Goal: Task Accomplishment & Management: Manage account settings

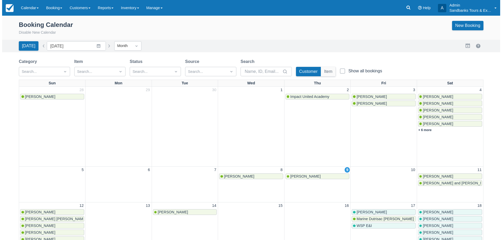
scroll to position [52, 0]
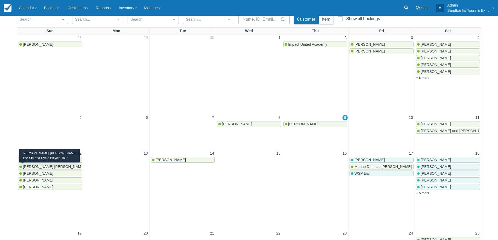
click at [63, 169] on span "[PERSON_NAME] [PERSON_NAME]" at bounding box center [54, 167] width 62 height 4
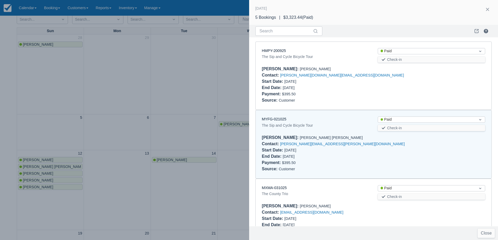
scroll to position [73, 0]
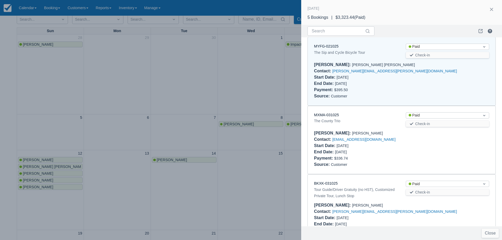
click at [323, 50] on div "The Sip and Cycle Bicycle Tour" at bounding box center [355, 52] width 83 height 6
click at [324, 47] on link "MYFG-021025" at bounding box center [326, 46] width 25 height 4
click at [269, 83] on div at bounding box center [251, 120] width 502 height 240
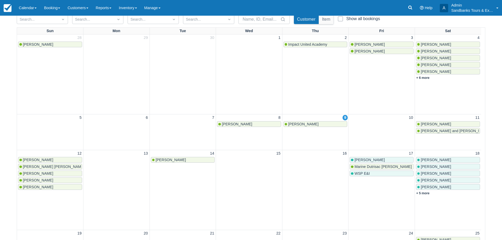
scroll to position [0, 0]
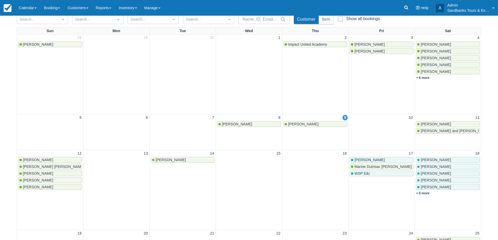
click at [434, 127] on link "[PERSON_NAME]" at bounding box center [448, 124] width 64 height 6
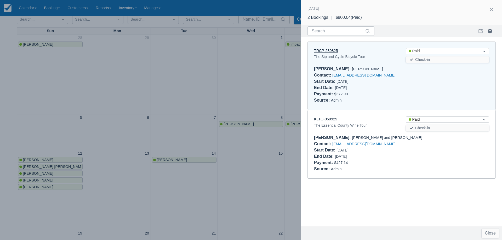
click at [331, 49] on link "TRCP-280825" at bounding box center [326, 51] width 24 height 4
click at [186, 124] on div at bounding box center [251, 120] width 502 height 240
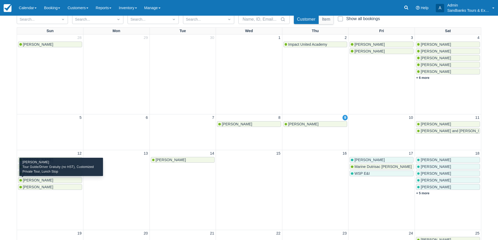
click at [39, 179] on span "Emilie BABAZADE" at bounding box center [38, 180] width 30 height 4
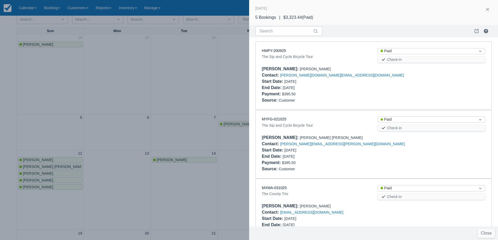
scroll to position [166, 0]
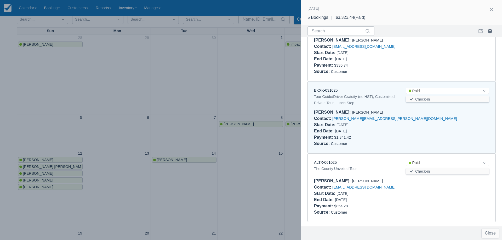
drag, startPoint x: 121, startPoint y: 87, endPoint x: 50, endPoint y: 205, distance: 137.7
click at [122, 87] on div at bounding box center [251, 120] width 502 height 240
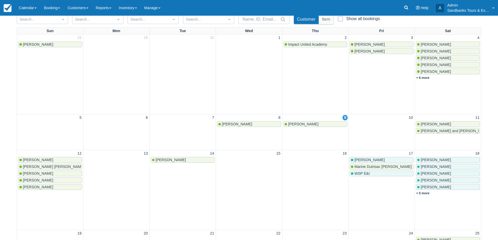
click at [443, 123] on span "Matthew Gawne" at bounding box center [436, 124] width 30 height 4
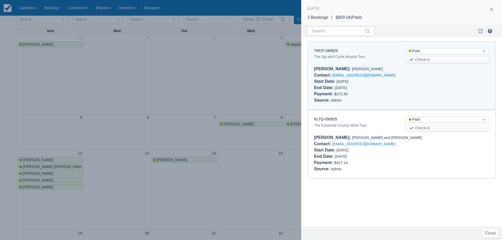
drag, startPoint x: 325, startPoint y: 54, endPoint x: 326, endPoint y: 51, distance: 2.9
click at [294, 60] on div at bounding box center [251, 120] width 502 height 240
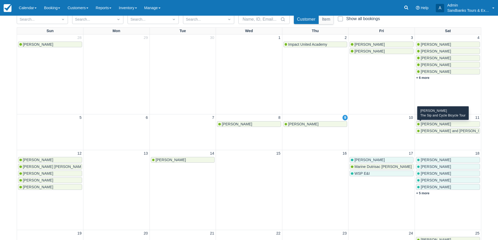
click at [435, 126] on span "Matthew Gawne" at bounding box center [436, 124] width 30 height 4
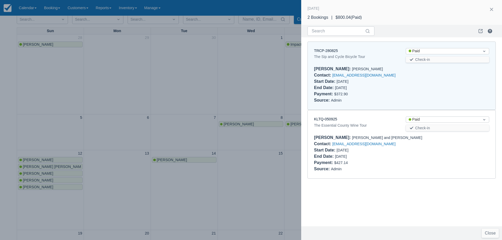
drag, startPoint x: 244, startPoint y: 84, endPoint x: 245, endPoint y: 78, distance: 6.8
click at [244, 84] on div at bounding box center [251, 120] width 502 height 240
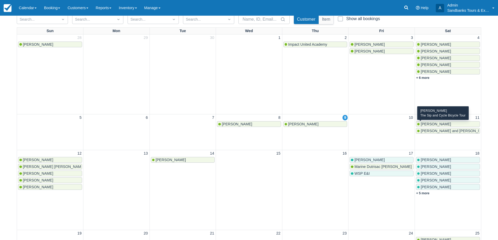
click at [433, 122] on span "Matthew Gawne" at bounding box center [436, 124] width 30 height 4
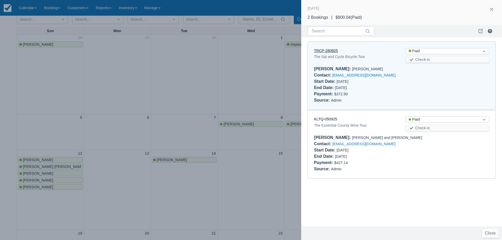
click at [327, 52] on link "TRCP-280825" at bounding box center [326, 51] width 24 height 4
click at [172, 76] on div at bounding box center [251, 120] width 502 height 240
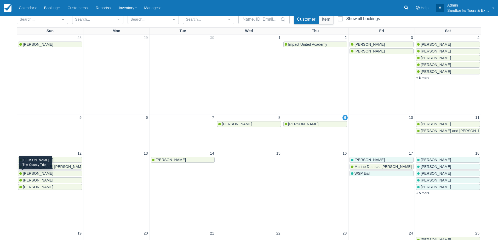
click at [33, 174] on span "Denise Abrantes Leite" at bounding box center [38, 174] width 30 height 4
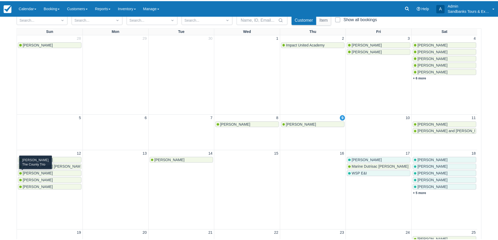
scroll to position [141, 0]
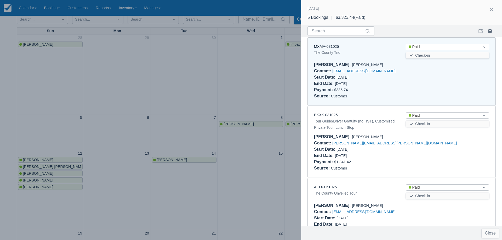
click at [229, 114] on div at bounding box center [251, 120] width 502 height 240
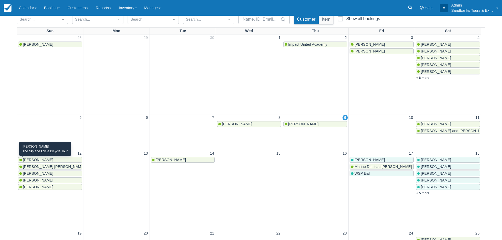
scroll to position [0, 0]
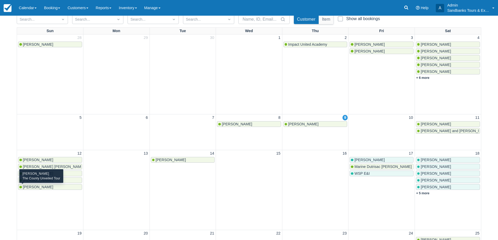
click at [39, 188] on span "Jashen Thakur" at bounding box center [38, 187] width 30 height 4
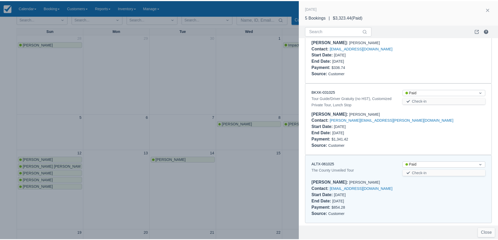
scroll to position [166, 0]
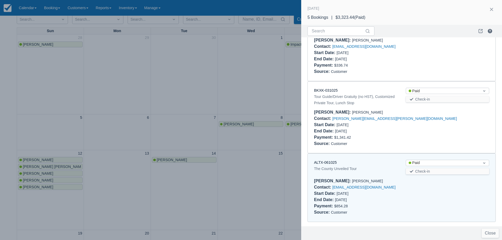
click at [119, 116] on div at bounding box center [251, 120] width 502 height 240
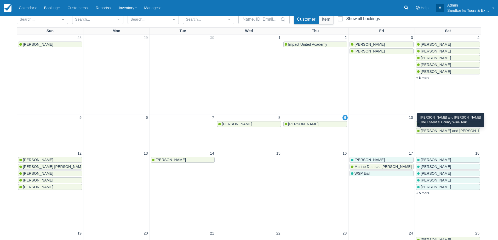
click at [444, 132] on span "Allya Davidson and Ben Zigelstein" at bounding box center [455, 131] width 69 height 4
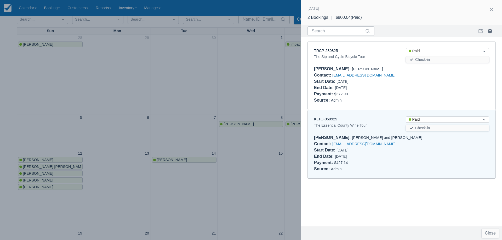
click at [160, 93] on div at bounding box center [251, 120] width 502 height 240
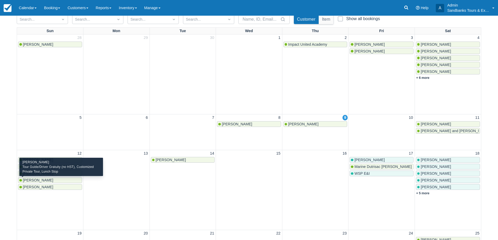
click at [44, 180] on span "Emilie BABAZADE" at bounding box center [38, 180] width 30 height 4
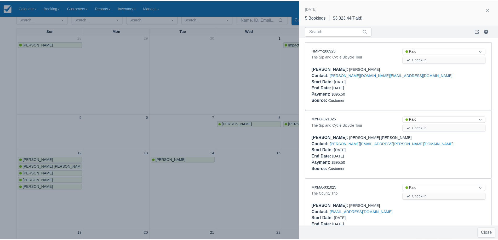
scroll to position [166, 0]
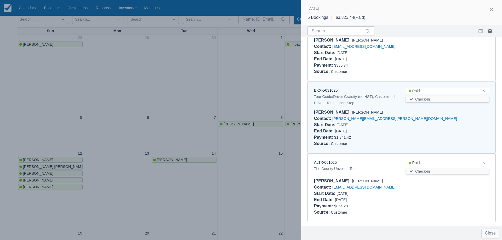
click at [69, 87] on div at bounding box center [251, 120] width 502 height 240
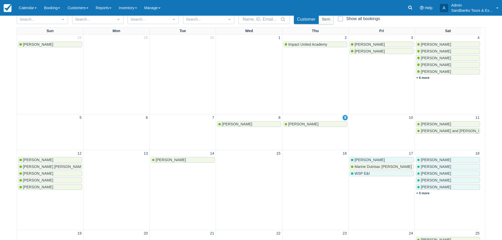
scroll to position [0, 0]
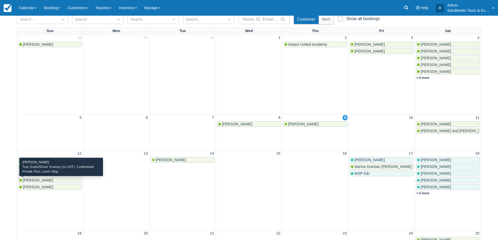
click at [45, 181] on span "Emilie BABAZADE" at bounding box center [38, 180] width 30 height 4
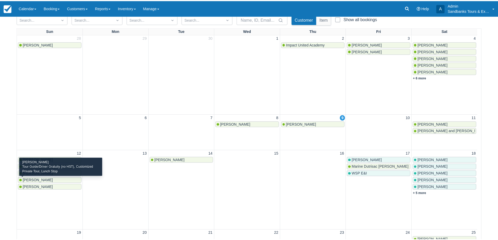
scroll to position [166, 0]
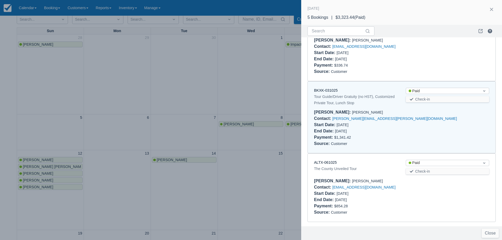
click at [96, 91] on div at bounding box center [251, 120] width 502 height 240
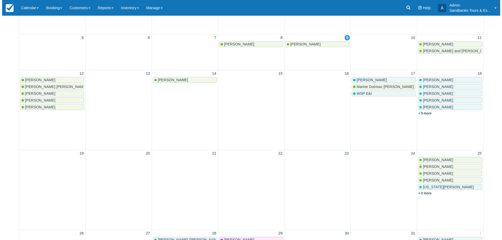
scroll to position [131, 0]
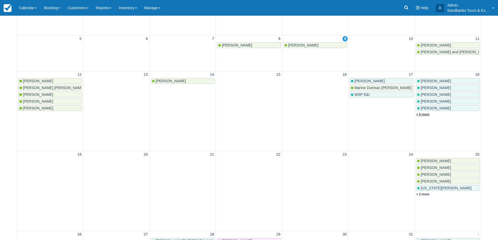
click at [426, 115] on link "+ 5 more" at bounding box center [422, 115] width 13 height 4
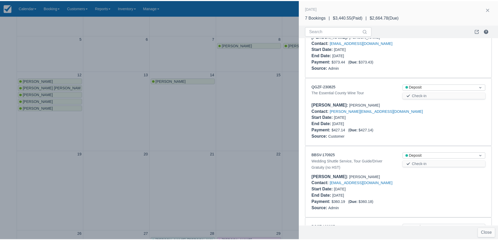
scroll to position [131, 0]
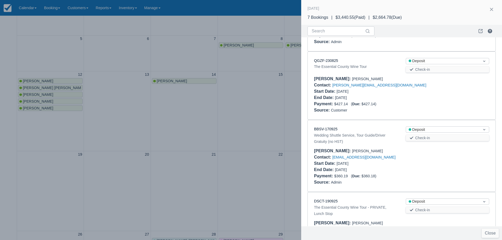
drag, startPoint x: 207, startPoint y: 105, endPoint x: 218, endPoint y: 113, distance: 14.1
click at [207, 105] on div at bounding box center [251, 120] width 502 height 240
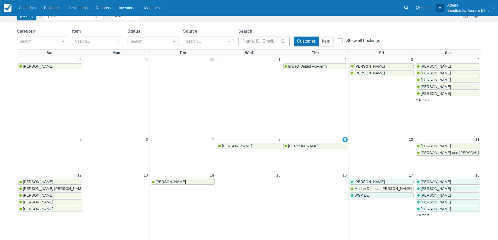
scroll to position [105, 0]
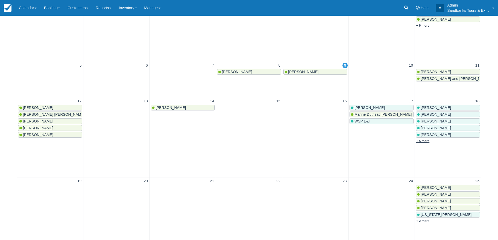
click at [427, 140] on link "+ 5 more" at bounding box center [422, 141] width 13 height 4
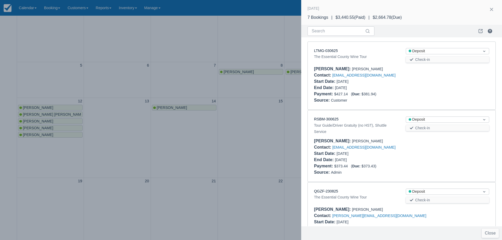
click at [235, 99] on div at bounding box center [251, 120] width 502 height 240
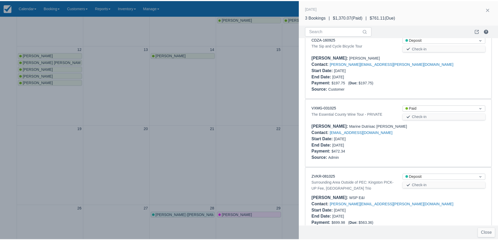
scroll to position [0, 0]
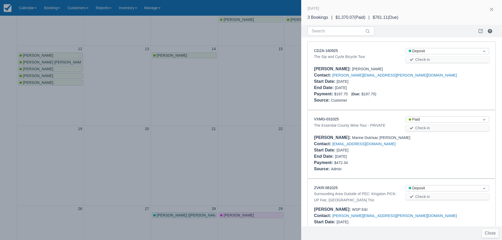
click at [190, 79] on div at bounding box center [251, 120] width 502 height 240
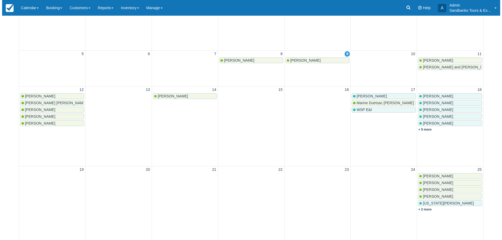
scroll to position [78, 0]
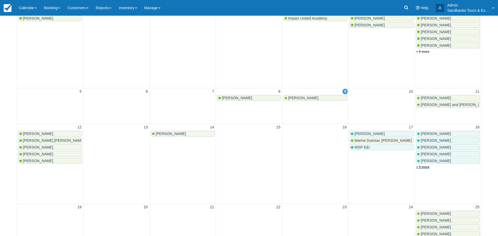
click at [426, 167] on link "+ 5 more" at bounding box center [422, 168] width 13 height 4
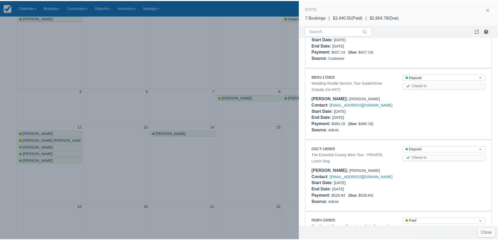
scroll to position [262, 0]
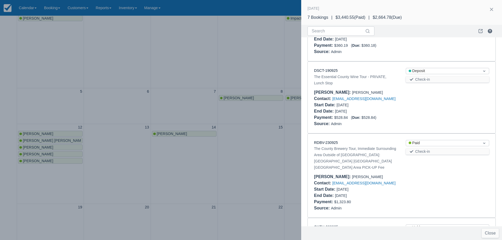
drag, startPoint x: 319, startPoint y: 143, endPoint x: 334, endPoint y: 146, distance: 15.4
click at [334, 145] on div "RDBV-230925" at bounding box center [355, 143] width 83 height 6
click at [325, 144] on link "RDBV-230925" at bounding box center [326, 143] width 24 height 4
click at [214, 148] on div at bounding box center [251, 120] width 502 height 240
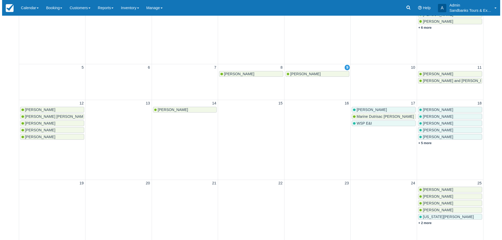
scroll to position [131, 0]
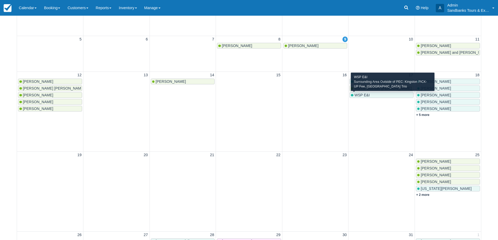
click at [369, 97] on span "WSP E&I" at bounding box center [362, 95] width 15 height 4
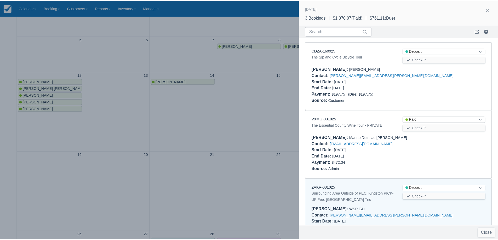
scroll to position [29, 0]
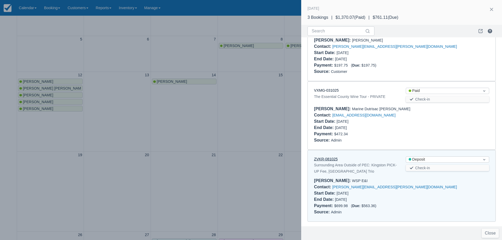
click at [327, 158] on link "ZVKR-081025" at bounding box center [326, 159] width 24 height 4
click at [233, 101] on div at bounding box center [251, 120] width 502 height 240
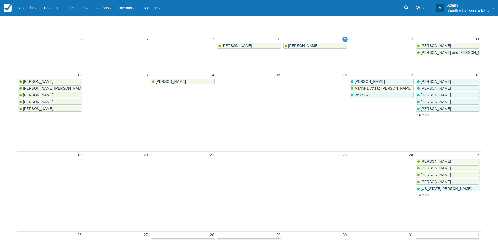
scroll to position [0, 0]
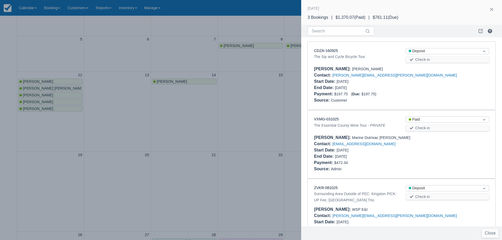
click at [180, 138] on div at bounding box center [251, 120] width 502 height 240
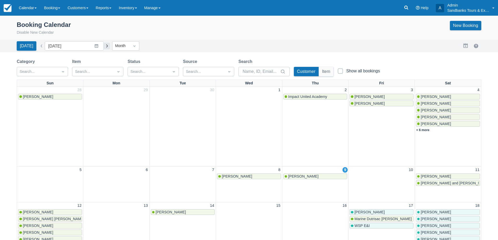
click at [105, 48] on button "button" at bounding box center [107, 46] width 6 height 6
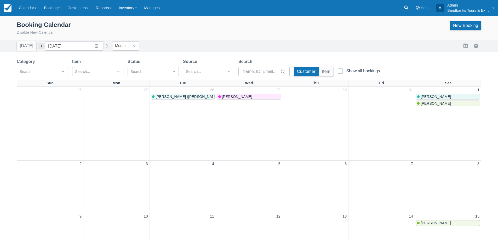
click at [39, 45] on button "button" at bounding box center [41, 46] width 6 height 6
type input "[DATE]"
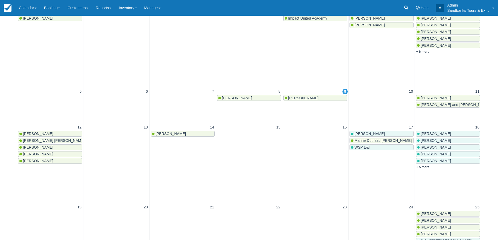
scroll to position [105, 0]
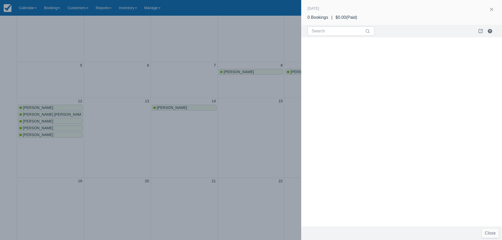
click at [284, 192] on div at bounding box center [251, 120] width 502 height 240
click at [489, 12] on button "button" at bounding box center [492, 9] width 8 height 8
click at [236, 141] on div at bounding box center [251, 120] width 502 height 240
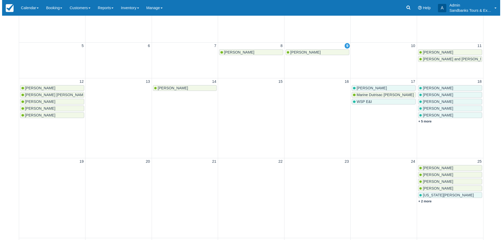
scroll to position [78, 0]
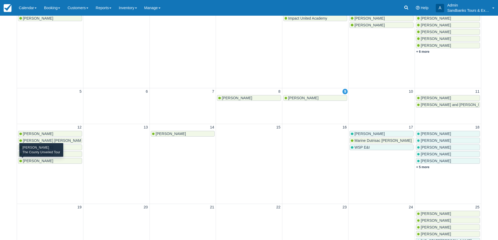
click at [43, 162] on span "Jashen Thakur" at bounding box center [38, 161] width 30 height 4
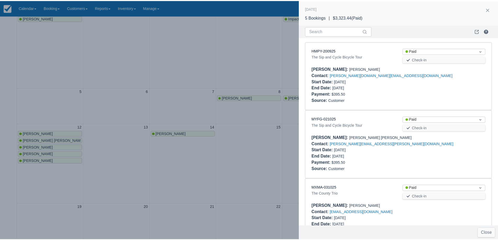
scroll to position [166, 0]
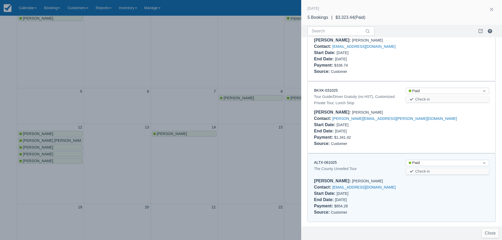
click at [325, 160] on div "ALTX-061025" at bounding box center [355, 163] width 83 height 6
click at [327, 163] on link "ALTX-061025" at bounding box center [325, 163] width 23 height 4
click at [150, 154] on div at bounding box center [251, 120] width 502 height 240
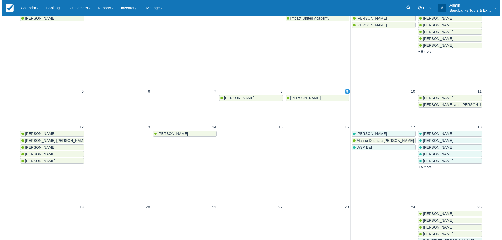
scroll to position [0, 0]
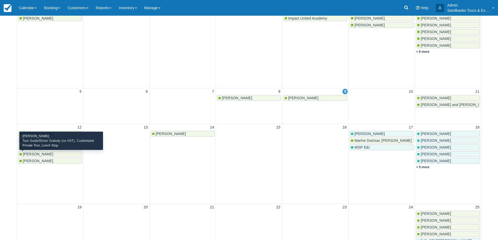
click at [44, 155] on span "Emilie BABAZADE" at bounding box center [38, 154] width 30 height 4
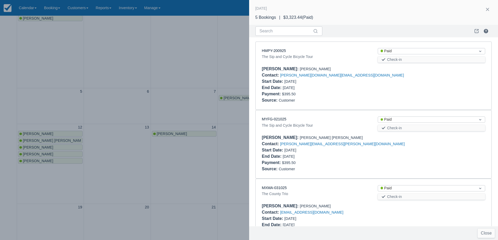
scroll to position [166, 0]
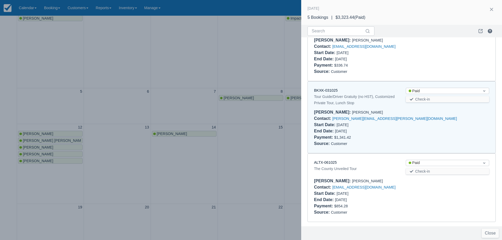
click at [137, 116] on div at bounding box center [251, 120] width 502 height 240
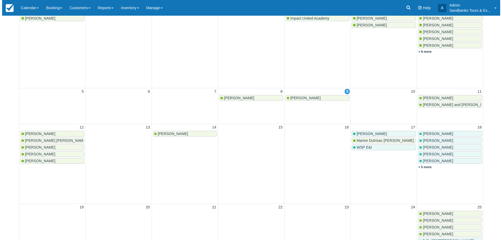
scroll to position [0, 0]
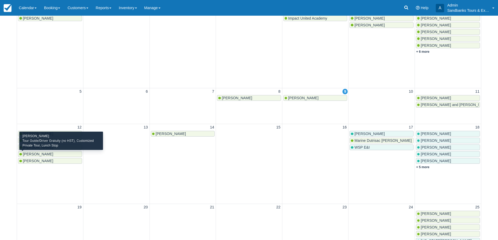
click at [41, 154] on span "Emilie BABAZADE" at bounding box center [38, 154] width 30 height 4
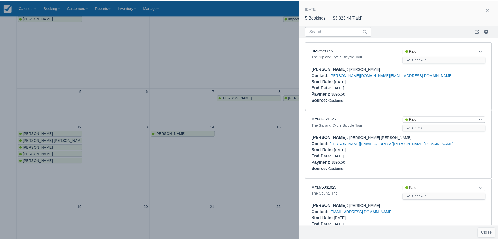
scroll to position [166, 0]
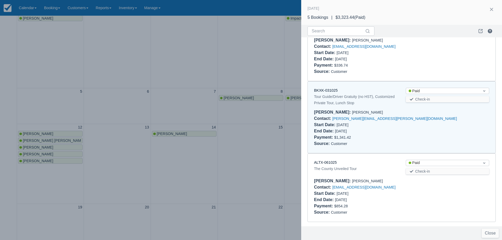
click at [330, 93] on div "BKXK-031025" at bounding box center [355, 91] width 83 height 6
click at [330, 92] on link "BKXK-031025" at bounding box center [326, 90] width 24 height 4
click at [54, 138] on div at bounding box center [251, 120] width 502 height 240
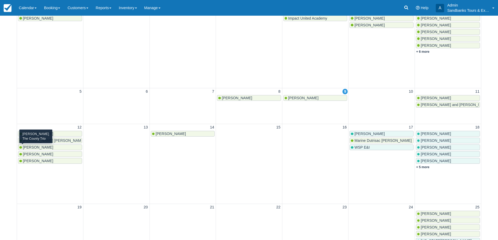
click at [44, 146] on span "Denise Abrantes Leite" at bounding box center [38, 147] width 30 height 4
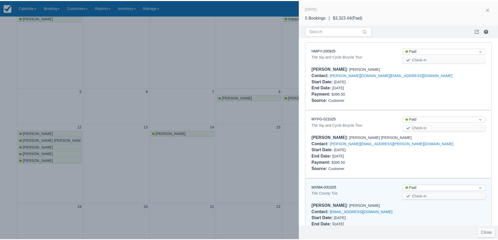
scroll to position [141, 0]
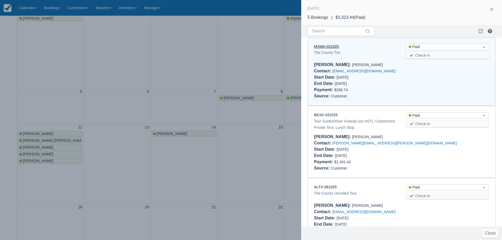
click at [327, 47] on link "MXMA-031025" at bounding box center [326, 46] width 25 height 4
click at [212, 169] on div at bounding box center [251, 120] width 502 height 240
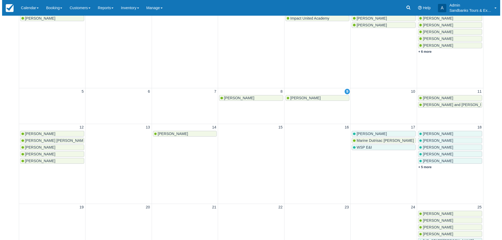
scroll to position [0, 0]
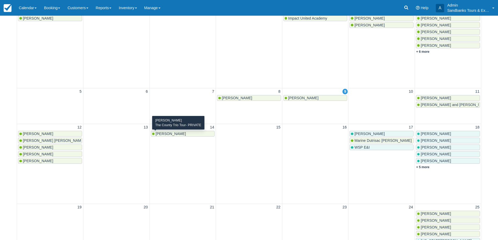
click at [176, 134] on span "Rachel Carroll" at bounding box center [171, 134] width 30 height 4
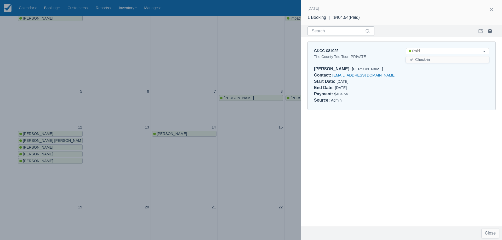
click at [202, 170] on div at bounding box center [251, 120] width 502 height 240
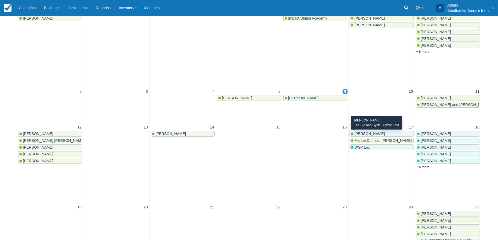
click at [369, 135] on span "Amanda Devitt" at bounding box center [370, 134] width 30 height 4
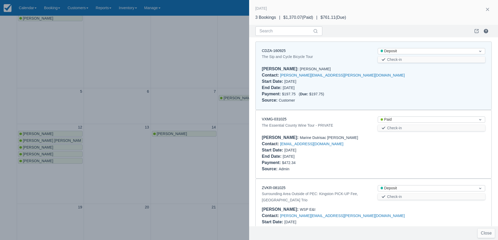
scroll to position [4, 0]
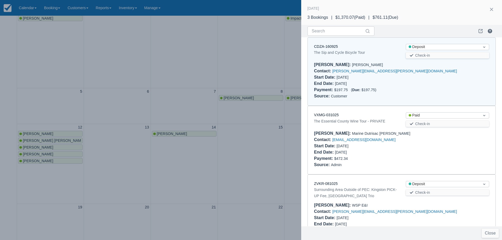
click at [272, 156] on div at bounding box center [251, 120] width 502 height 240
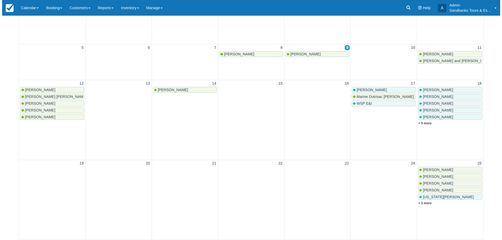
scroll to position [105, 0]
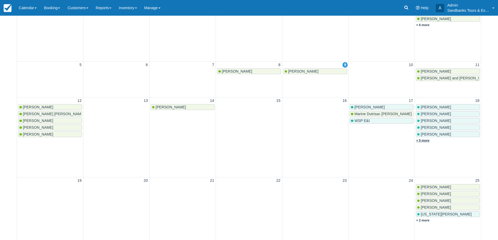
click at [428, 140] on link "+ 5 more" at bounding box center [422, 141] width 13 height 4
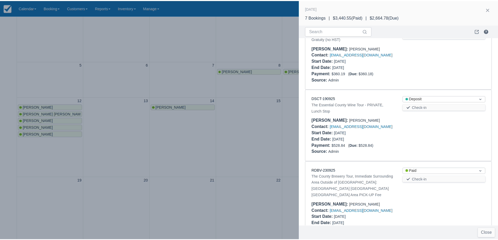
scroll to position [314, 0]
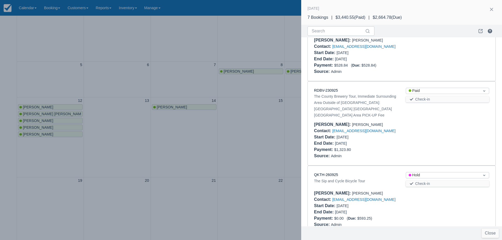
click at [197, 172] on div at bounding box center [251, 120] width 502 height 240
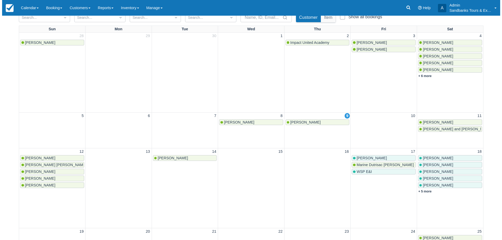
scroll to position [53, 0]
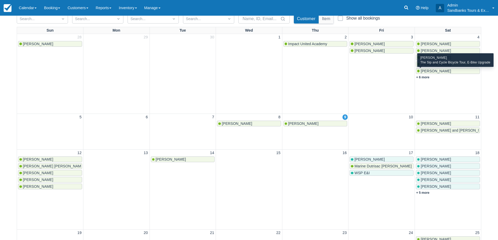
click at [437, 70] on span "Hailly Degagne" at bounding box center [436, 71] width 30 height 4
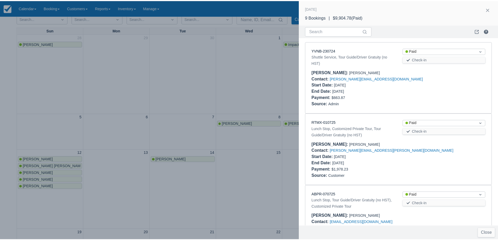
scroll to position [305, 0]
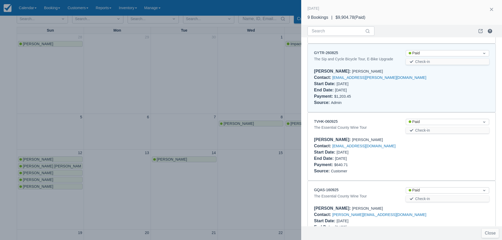
drag, startPoint x: 202, startPoint y: 141, endPoint x: 152, endPoint y: 156, distance: 52.3
click at [202, 141] on div at bounding box center [251, 120] width 502 height 240
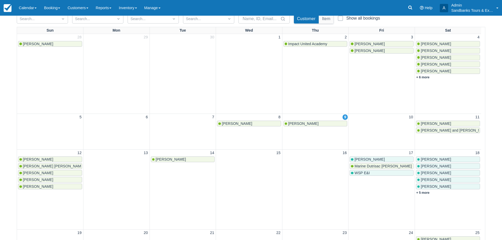
scroll to position [0, 0]
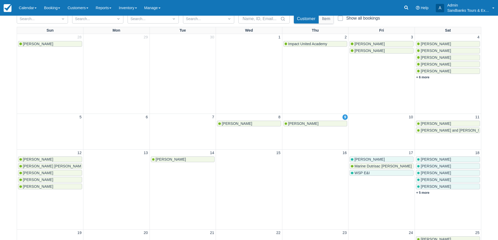
click at [365, 166] on span "Marine Dutrisac Pineau" at bounding box center [383, 166] width 57 height 4
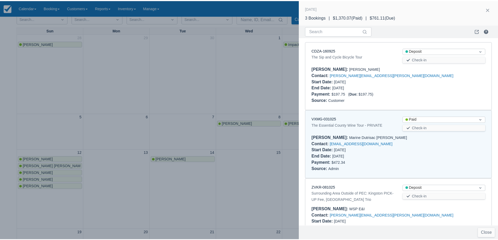
scroll to position [29, 0]
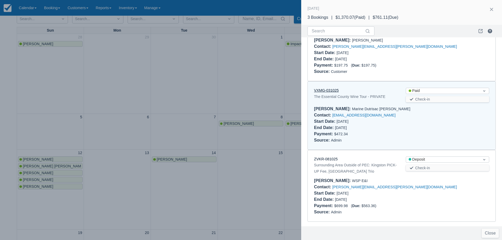
click at [322, 90] on link "VXMG-031025" at bounding box center [326, 90] width 25 height 4
click at [230, 84] on div at bounding box center [251, 120] width 502 height 240
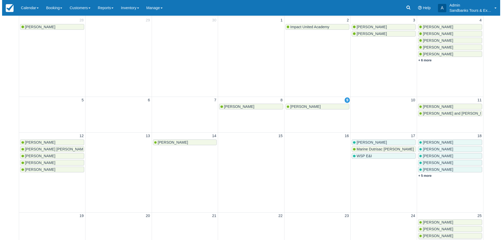
scroll to position [79, 0]
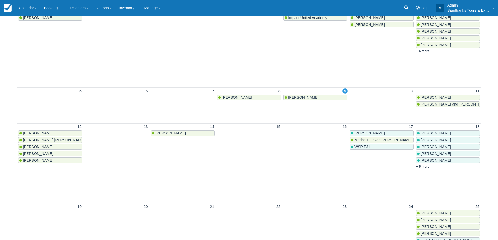
click at [423, 167] on link "+ 5 more" at bounding box center [422, 167] width 13 height 4
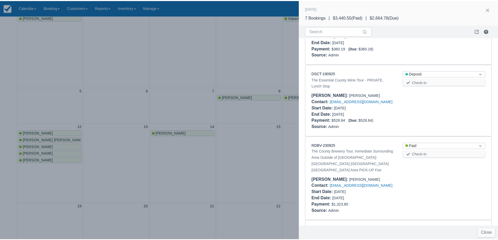
scroll to position [262, 0]
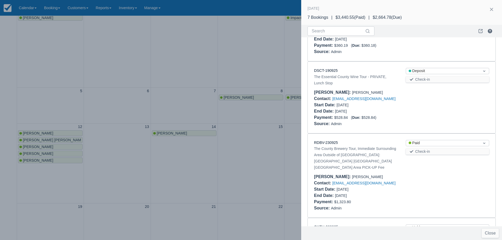
click at [174, 77] on div at bounding box center [251, 120] width 502 height 240
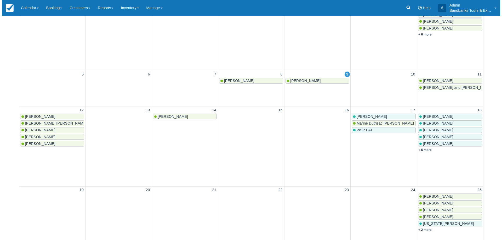
scroll to position [105, 0]
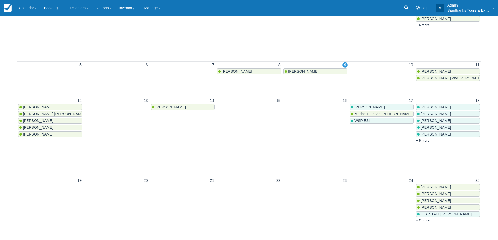
click at [429, 142] on link "+ 5 more" at bounding box center [422, 141] width 13 height 4
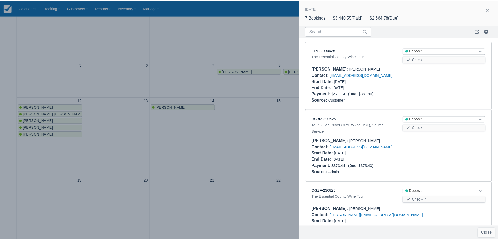
scroll to position [0, 0]
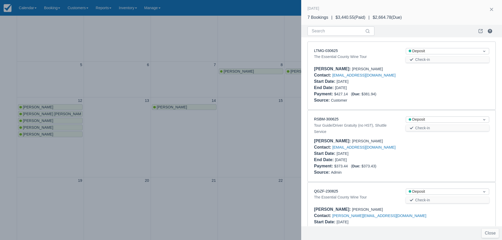
click at [235, 137] on div at bounding box center [251, 120] width 502 height 240
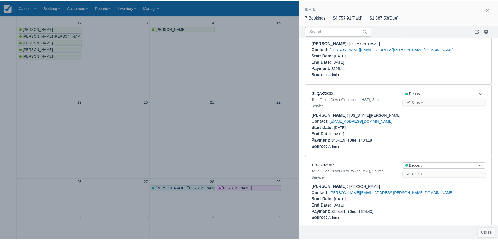
scroll to position [314, 0]
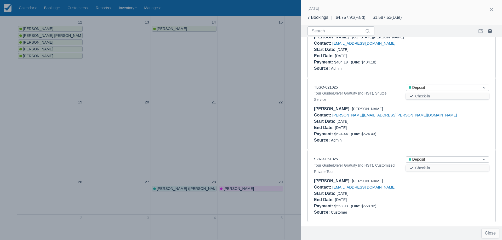
drag, startPoint x: 230, startPoint y: 109, endPoint x: 352, endPoint y: 122, distance: 122.0
click at [232, 110] on div at bounding box center [251, 120] width 502 height 240
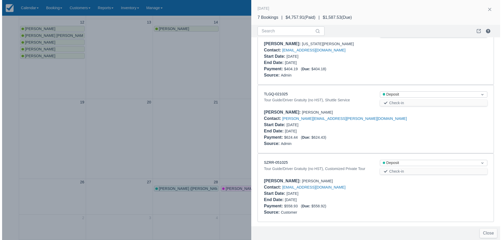
scroll to position [0, 0]
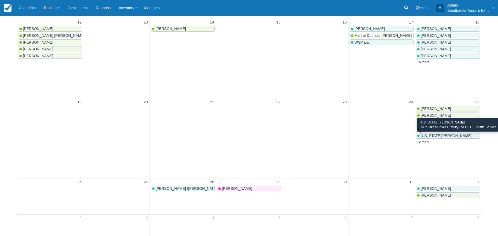
click at [426, 134] on span "Georgia Paterson" at bounding box center [446, 136] width 51 height 4
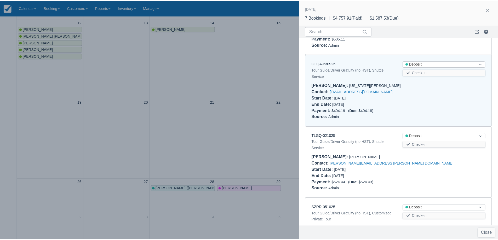
scroll to position [314, 0]
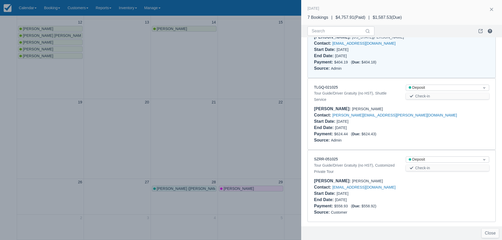
click at [265, 118] on div at bounding box center [251, 120] width 502 height 240
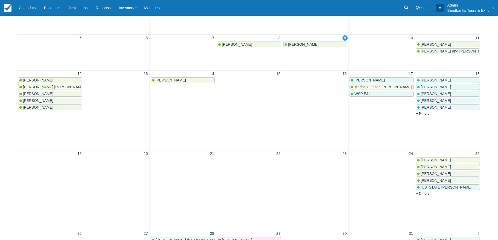
scroll to position [79, 0]
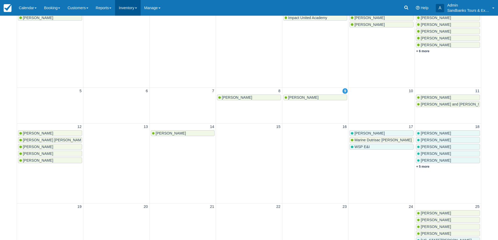
click at [131, 13] on link "Inventory" at bounding box center [127, 8] width 25 height 16
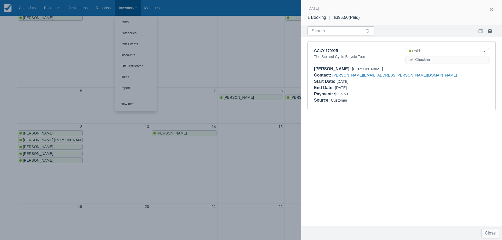
click at [198, 63] on div at bounding box center [251, 120] width 502 height 240
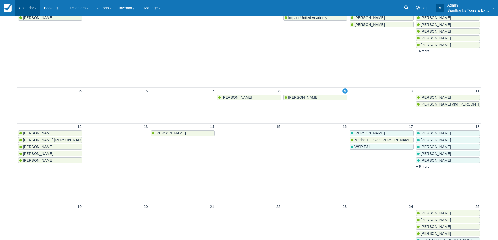
click at [31, 3] on link "Calendar" at bounding box center [27, 8] width 25 height 16
click at [26, 44] on link "Inventory" at bounding box center [35, 44] width 41 height 11
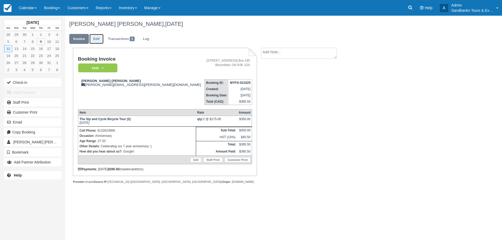
click at [99, 36] on link "Edit" at bounding box center [96, 39] width 14 height 10
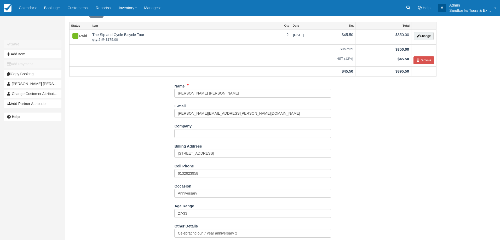
scroll to position [131, 0]
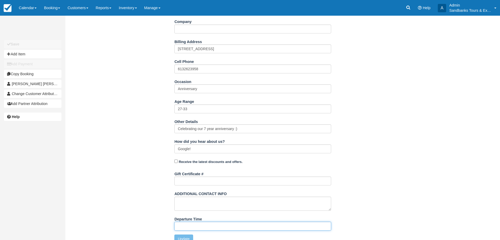
click at [198, 224] on input "Departure Time" at bounding box center [252, 226] width 157 height 9
type input "Please contact us"
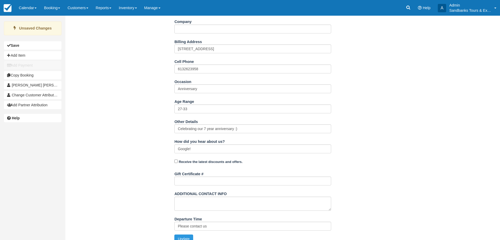
click at [67, 121] on div "Name Gerardo Leonel Guerrero Nunez E-mail g.l.guerrero.nunez@hotmail.com Did yo…" at bounding box center [252, 112] width 375 height 271
drag, startPoint x: 140, startPoint y: 160, endPoint x: 145, endPoint y: 179, distance: 20.1
click at [140, 160] on div "Name Gerardo Leonel Guerrero Nunez E-mail g.l.guerrero.nunez@hotmail.com Did yo…" at bounding box center [252, 112] width 375 height 271
click at [186, 237] on button "Update" at bounding box center [183, 239] width 19 height 9
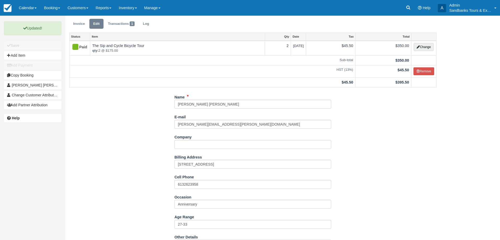
scroll to position [0, 0]
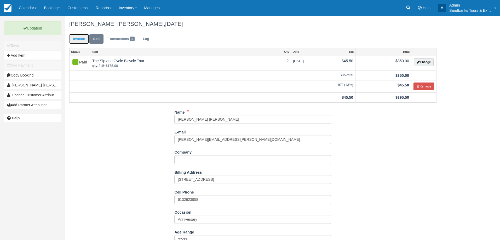
click at [80, 42] on link "Invoice" at bounding box center [79, 39] width 20 height 10
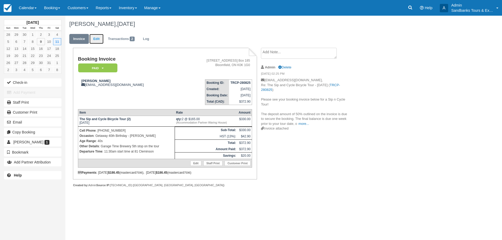
click at [100, 36] on link "Edit" at bounding box center [96, 39] width 14 height 10
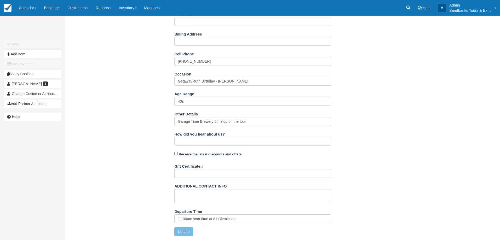
scroll to position [148, 0]
click at [207, 218] on input "11:30am start time at 81 Cleminson" at bounding box center [252, 219] width 157 height 9
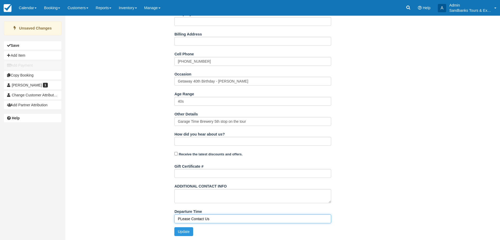
click at [182, 220] on input "PLease Contact Us" at bounding box center [252, 219] width 157 height 9
type input "Please Contact Us"
click at [147, 180] on div "Name [PERSON_NAME] E-mail [EMAIL_ADDRESS][DOMAIN_NAME] Did you mean ? Company B…" at bounding box center [252, 105] width 375 height 271
click at [188, 234] on button "Update" at bounding box center [183, 232] width 19 height 9
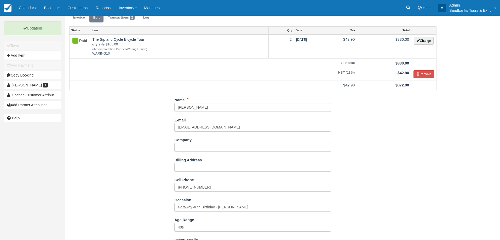
scroll to position [0, 0]
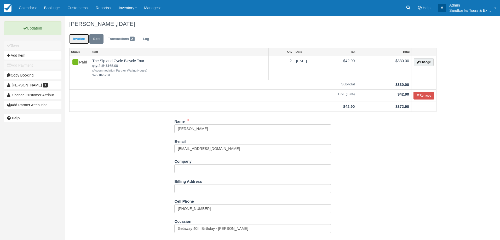
click at [80, 43] on link "Invoice" at bounding box center [79, 39] width 20 height 10
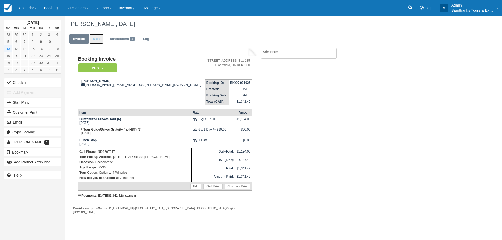
click at [99, 42] on link "Edit" at bounding box center [96, 39] width 14 height 10
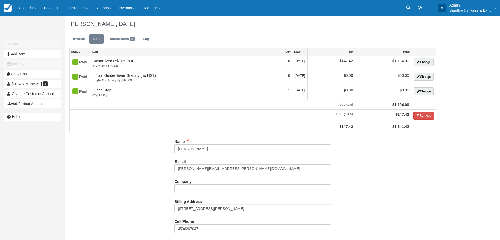
select select "Option 1: 4 Wineries"
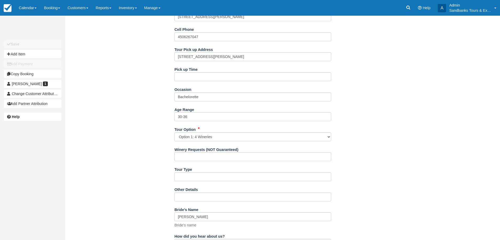
scroll to position [183, 0]
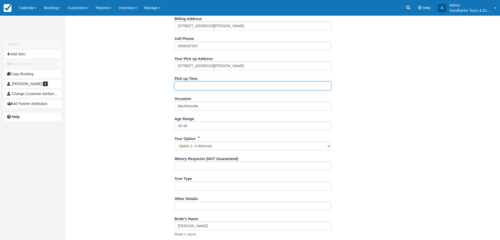
click at [188, 86] on input "Pick up Time" at bounding box center [252, 86] width 157 height 9
type input "11:00am"
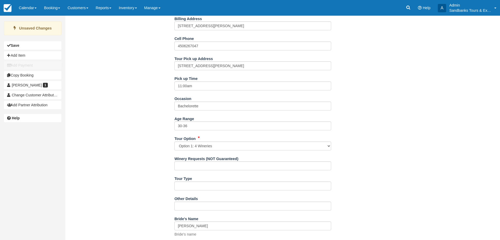
click at [148, 82] on div "Name Emilie BABAZADE E-mail emilie.babazade@gmail.com Did you mean ? Company Bi…" at bounding box center [252, 162] width 375 height 417
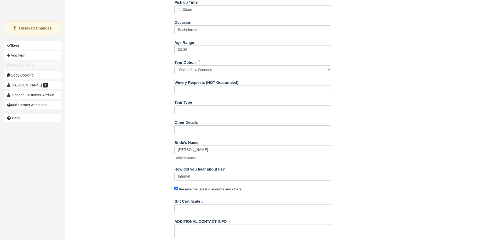
scroll to position [314, 0]
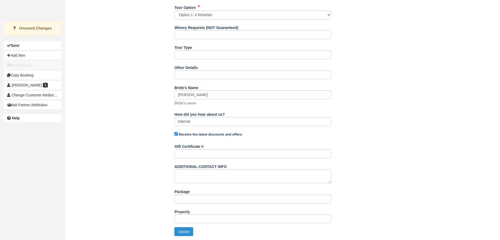
click at [185, 231] on button "Update" at bounding box center [183, 232] width 19 height 9
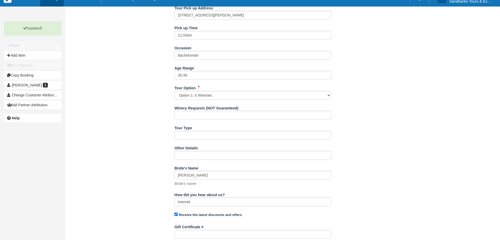
scroll to position [157, 0]
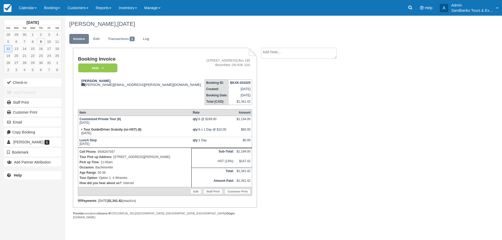
drag, startPoint x: 192, startPoint y: 157, endPoint x: 112, endPoint y: 158, distance: 80.6
click at [112, 158] on p "Tour Pick up Address : [STREET_ADDRESS][PERSON_NAME]" at bounding box center [135, 157] width 111 height 5
drag, startPoint x: 147, startPoint y: 162, endPoint x: 135, endPoint y: 143, distance: 22.4
click at [146, 160] on p "Tour Pick up Address : 1968 County Road 12, Prince Edward, Ontario K0K 2T0, Can…" at bounding box center [135, 157] width 111 height 5
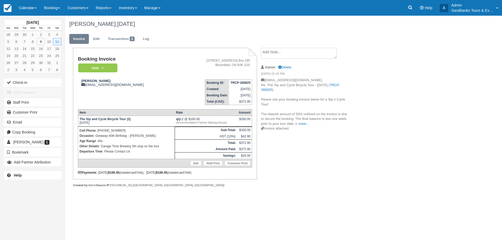
drag, startPoint x: 304, startPoint y: 119, endPoint x: 319, endPoint y: 176, distance: 58.7
click at [304, 119] on p "[EMAIL_ADDRESS][DOMAIN_NAME], Re: The Sip and Cycle Bicycle Tour - [DATE] ( TRC…" at bounding box center [305, 102] width 88 height 48
click at [144, 134] on p "Occasion : Getaway 40th Birthday - [PERSON_NAME]" at bounding box center [127, 135] width 94 height 5
drag, startPoint x: 132, startPoint y: 86, endPoint x: 87, endPoint y: 85, distance: 45.2
click at [87, 85] on div "Matthew Gawne matt_gawne@hotmail.com" at bounding box center [128, 83] width 101 height 8
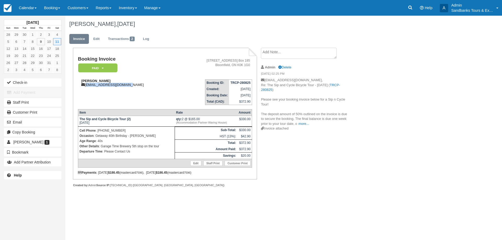
copy div "matt_gawne@hotmail.com"
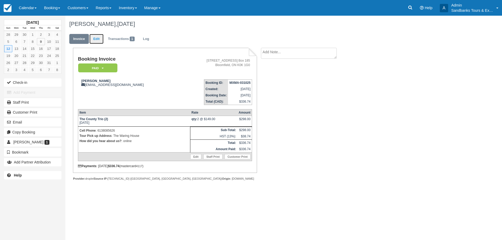
click at [96, 41] on link "Edit" at bounding box center [96, 39] width 14 height 10
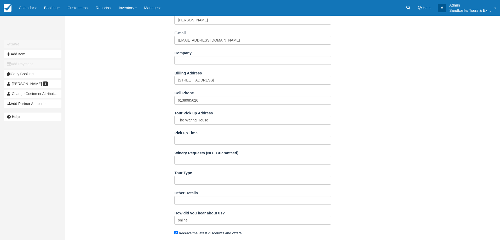
scroll to position [105, 0]
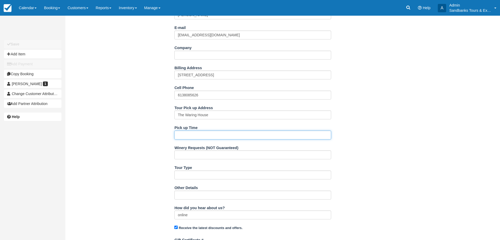
click at [194, 134] on input "Pick up Time" at bounding box center [252, 135] width 157 height 9
type input "1:30"
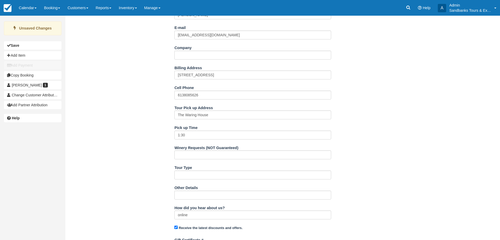
click at [124, 137] on div "Name Denise Abrantes Leite E-mail deabrantes@hotmail.com Did you mean ? Company…" at bounding box center [252, 168] width 375 height 331
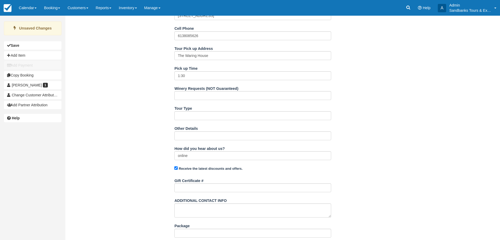
scroll to position [198, 0]
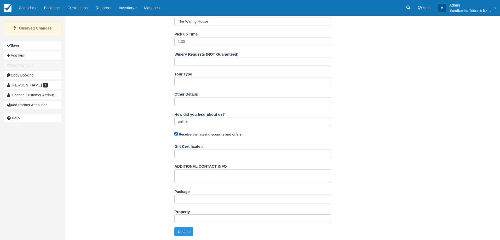
click at [185, 239] on div "Name Denise Abrantes Leite E-mail deabrantes@hotmail.com Did you mean ? Company…" at bounding box center [252, 75] width 375 height 331
click at [184, 235] on button "Update" at bounding box center [183, 232] width 19 height 9
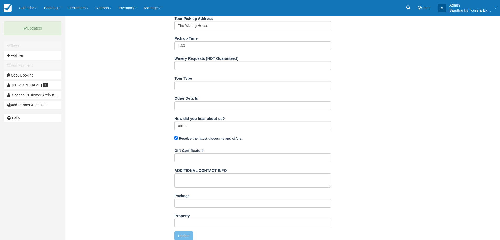
scroll to position [15, 0]
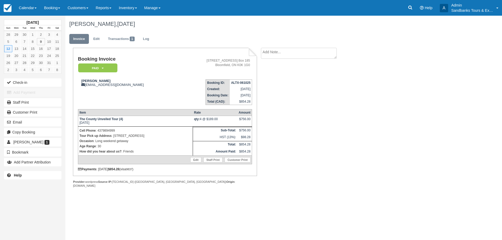
drag, startPoint x: 182, startPoint y: 137, endPoint x: 114, endPoint y: 134, distance: 68.1
click at [114, 134] on p "Tour Pick up Address : [STREET_ADDRESS]" at bounding box center [136, 135] width 112 height 5
copy p "[STREET_ADDRESS]"
click at [95, 43] on link "Edit" at bounding box center [96, 39] width 14 height 10
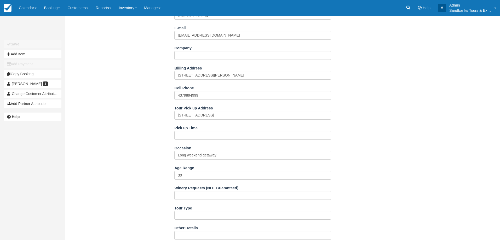
scroll to position [105, 0]
click at [196, 138] on input "Pick up Time" at bounding box center [252, 135] width 157 height 9
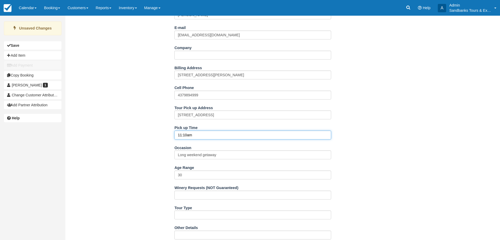
type input "11:10am"
click at [152, 135] on div "Name Jashen Thakur E-mail cooldudejashen@gmail.com Did you mean ? Company Billi…" at bounding box center [252, 188] width 375 height 371
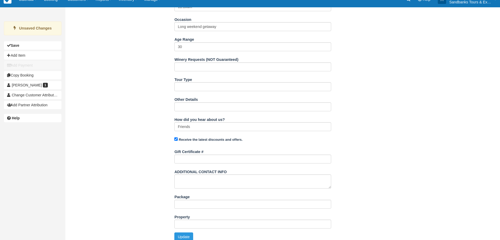
scroll to position [238, 0]
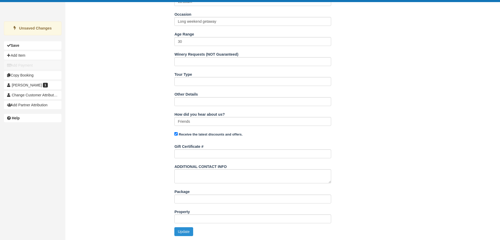
click at [190, 229] on button "Update" at bounding box center [183, 232] width 19 height 9
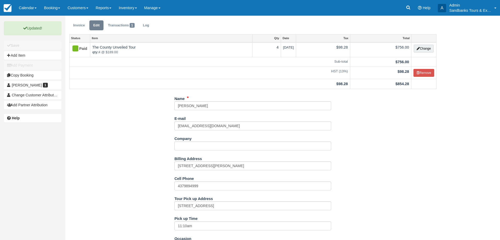
scroll to position [0, 0]
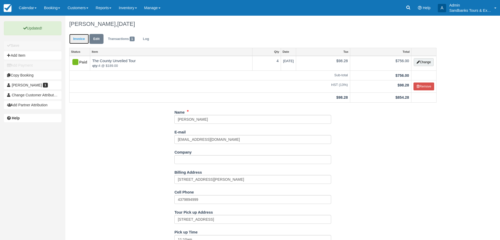
click at [83, 40] on link "Invoice" at bounding box center [79, 39] width 20 height 10
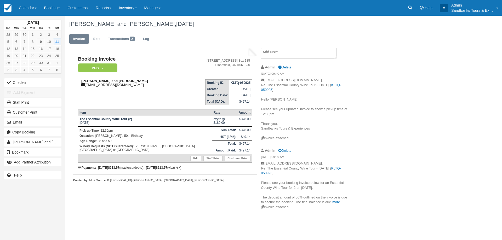
drag, startPoint x: 140, startPoint y: 81, endPoint x: 80, endPoint y: 82, distance: 60.2
click at [80, 82] on div "[PERSON_NAME] and [PERSON_NAME] [EMAIL_ADDRESS][DOMAIN_NAME]" at bounding box center [130, 83] width 104 height 8
copy strong "[PERSON_NAME] and [PERSON_NAME]"
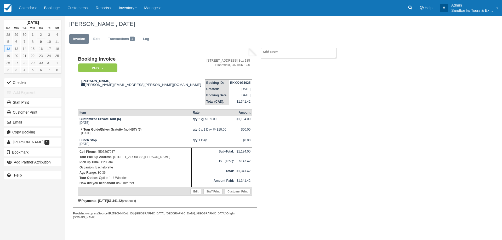
drag, startPoint x: 194, startPoint y: 157, endPoint x: 114, endPoint y: 157, distance: 80.3
click at [114, 157] on p "Tour Pick up Address : 1968 County Road 12, Prince Edward, Ontario K0K 2T0, Can…" at bounding box center [135, 157] width 111 height 5
copy p "1968 County Road 12, Prince Edward, Ontario K0K 2T0,"
click at [359, 121] on div "Emilie BABAZADE, October 12 2025 Invoice Edit Transactions 1 Log Booking Invoic…" at bounding box center [253, 123] width 377 height 215
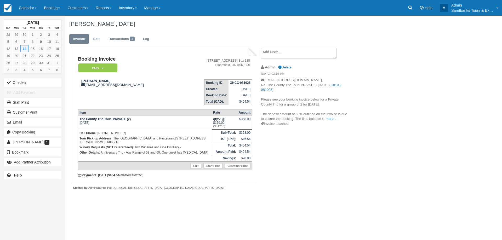
click at [290, 164] on div "Booking Invoice Paid   Pending Deposit Hold Deposit Waiting Cancelled BOOKED GI…" at bounding box center [209, 125] width 288 height 154
drag, startPoint x: 152, startPoint y: 146, endPoint x: 186, endPoint y: 149, distance: 34.1
click at [175, 146] on p "Winery Requests (NOT Guaranteed) : Two Wineries and One Distillery -" at bounding box center [145, 147] width 131 height 5
drag, startPoint x: 187, startPoint y: 149, endPoint x: 156, endPoint y: 151, distance: 30.4
click at [185, 149] on p "Winery Requests (NOT Guaranteed) : Two Wineries and One Distillery -" at bounding box center [145, 147] width 131 height 5
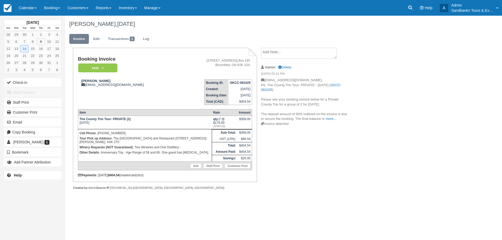
click at [150, 151] on p "Other Details : Anniversary Trip - Age Range of 58 and 60. One guest has Celiac…" at bounding box center [145, 152] width 131 height 5
click at [174, 154] on p "Other Details : Anniversary Trip - Age Range of 58 and 60. One guest has Celiac…" at bounding box center [145, 152] width 131 height 5
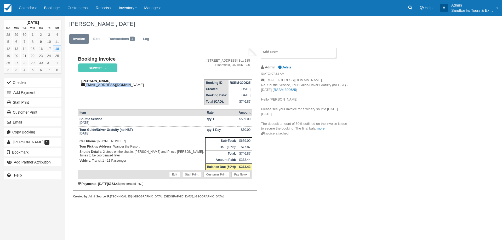
drag, startPoint x: 131, startPoint y: 83, endPoint x: 86, endPoint y: 84, distance: 45.0
click at [86, 84] on div "[PERSON_NAME] [EMAIL_ADDRESS][DOMAIN_NAME]" at bounding box center [128, 83] width 101 height 8
copy div "[EMAIL_ADDRESS][DOMAIN_NAME]"
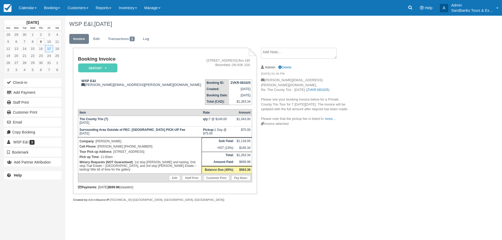
click at [288, 139] on div "Booking Invoice Deposit   Pending Deposit Hold Paid Waiting Cancelled BOOKED GI…" at bounding box center [209, 131] width 288 height 166
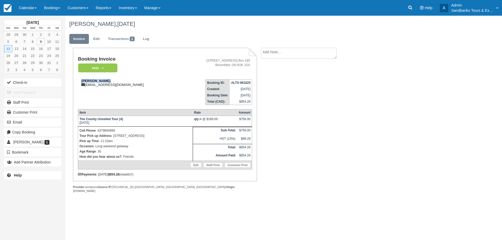
drag, startPoint x: 110, startPoint y: 81, endPoint x: 81, endPoint y: 80, distance: 29.6
click at [81, 80] on div "Jashen Thakur cooldudejashen@gmail.com" at bounding box center [128, 83] width 101 height 8
copy strong "Jashen Thakur"
drag, startPoint x: 186, startPoint y: 133, endPoint x: 132, endPoint y: 135, distance: 53.9
click at [132, 135] on td "Cell Phone : 4379894999 Tour Pick up Address : 1286 County Rd 14, Ameliasburgh,…" at bounding box center [135, 144] width 115 height 34
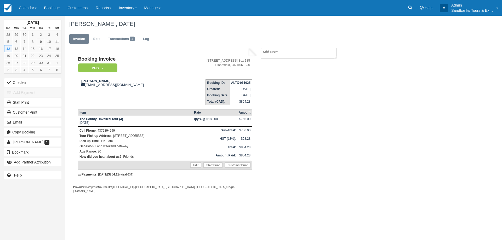
drag, startPoint x: 147, startPoint y: 133, endPoint x: 183, endPoint y: 139, distance: 36.6
click at [151, 133] on p "Tour Pick up Address : 1286 County Rd 14, Ameliasburgh, ON K0K 1A0" at bounding box center [136, 135] width 112 height 5
drag, startPoint x: 182, startPoint y: 137, endPoint x: 185, endPoint y: 134, distance: 3.9
click at [183, 135] on p "Tour Pick up Address : 1286 County Rd 14, Ameliasburgh, ON K0K 1A0" at bounding box center [136, 135] width 112 height 5
drag, startPoint x: 185, startPoint y: 135, endPoint x: 114, endPoint y: 135, distance: 70.6
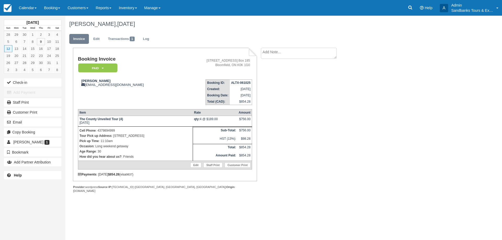
click at [114, 135] on p "Tour Pick up Address : 1286 County Rd 14, Ameliasburgh, ON K0K 1A0" at bounding box center [136, 135] width 112 height 5
copy p "1286 County Rd 14, Ameliasburgh, ON K0K 1A0"
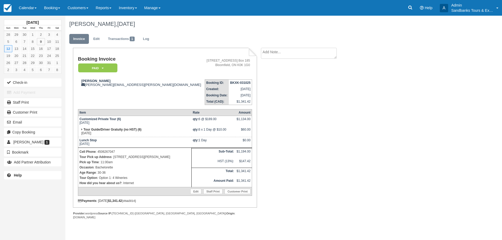
drag, startPoint x: 196, startPoint y: 159, endPoint x: 115, endPoint y: 160, distance: 80.8
click at [115, 160] on p "Tour Pick up Address : 1968 County Road 12, Prince Edward, Ontario K0K 2T0, Can…" at bounding box center [135, 157] width 111 height 5
click at [94, 160] on p "Tour Pick up Address : 1968 County Road 12, Prince Edward, Ontario K0K 2T0, Can…" at bounding box center [135, 157] width 111 height 5
click at [95, 160] on p "Tour Pick up Address : 1968 County Road 12, Prince Edward, Ontario K0K 2T0, Can…" at bounding box center [135, 157] width 111 height 5
drag, startPoint x: 193, startPoint y: 158, endPoint x: 114, endPoint y: 157, distance: 79.3
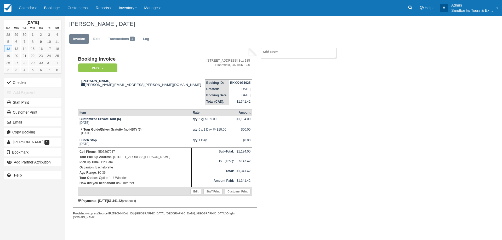
click at [114, 157] on p "Tour Pick up Address : 1968 County Road 12, Prince Edward, Ontario K0K 2T0, Can…" at bounding box center [135, 157] width 111 height 5
copy p "1968 County Road 12, Prince Edward, Ontario K0K 2T0,"
drag, startPoint x: 114, startPoint y: 80, endPoint x: 79, endPoint y: 80, distance: 34.8
click at [79, 80] on div "[PERSON_NAME] [PERSON_NAME][EMAIL_ADDRESS][PERSON_NAME][DOMAIN_NAME]" at bounding box center [141, 83] width 126 height 8
copy strong "[PERSON_NAME]"
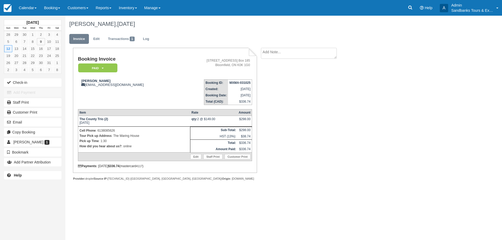
drag, startPoint x: 346, startPoint y: 140, endPoint x: 264, endPoint y: 82, distance: 100.4
click at [332, 128] on div "Booking Invoice Paid   Pending Deposit Hold Deposit Waiting Cancelled BOOKED GI…" at bounding box center [209, 120] width 288 height 144
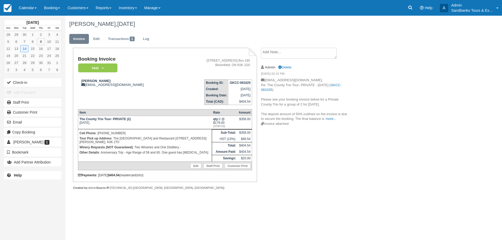
click at [145, 149] on p "Winery Requests (NOT Guaranteed) : Two Wineries and One Distillery -" at bounding box center [145, 147] width 131 height 5
drag, startPoint x: 128, startPoint y: 154, endPoint x: 195, endPoint y: 154, distance: 67.5
click at [195, 154] on p "Other Details : Anniversary Trip - Age Range of 58 and 60. One guest has [MEDIC…" at bounding box center [145, 152] width 131 height 5
click at [196, 153] on p "Other Details : Anniversary Trip - Age Range of 58 and 60. One guest has Celiac…" at bounding box center [145, 152] width 131 height 5
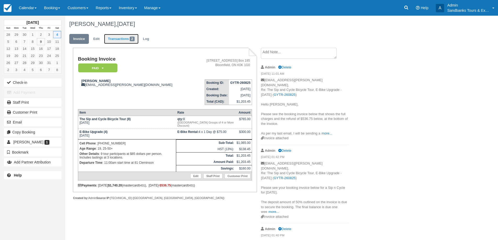
click at [120, 43] on link "Transactions 2" at bounding box center [121, 39] width 35 height 10
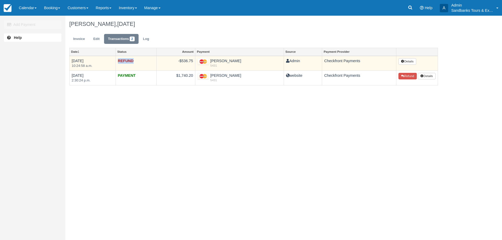
drag, startPoint x: 135, startPoint y: 62, endPoint x: 118, endPoint y: 62, distance: 17.3
click at [118, 62] on td "REFUND" at bounding box center [136, 63] width 41 height 15
click at [130, 61] on strong "REFUND" at bounding box center [126, 61] width 16 height 4
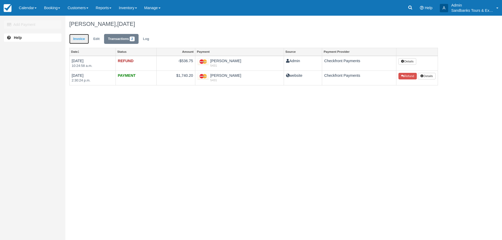
click at [81, 41] on link "Invoice" at bounding box center [79, 39] width 20 height 10
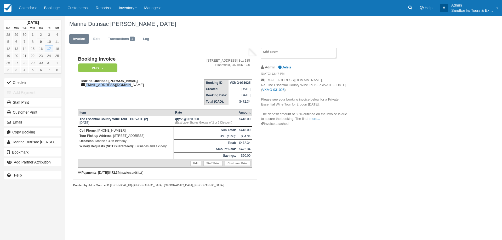
drag, startPoint x: 128, startPoint y: 86, endPoint x: 87, endPoint y: 85, distance: 41.9
click at [87, 85] on div "Marine Dutrisac [PERSON_NAME] [EMAIL_ADDRESS][DOMAIN_NAME]" at bounding box center [128, 83] width 101 height 8
drag, startPoint x: 137, startPoint y: 136, endPoint x: 113, endPoint y: 137, distance: 23.3
click at [113, 137] on p "Tour Pick up Address : [STREET_ADDRESS]" at bounding box center [126, 135] width 93 height 5
copy p "[STREET_ADDRESS]"
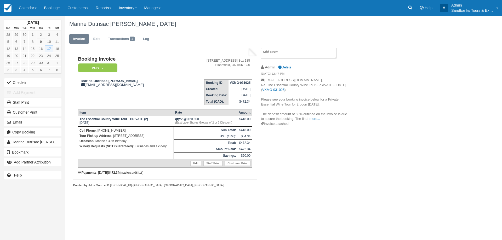
click at [150, 130] on p "Cell Phone : [PHONE_NUMBER]" at bounding box center [126, 130] width 93 height 5
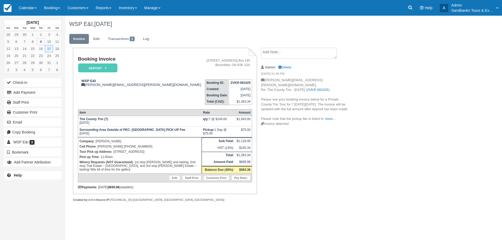
drag, startPoint x: 166, startPoint y: 151, endPoint x: 114, endPoint y: 152, distance: 52.3
click at [114, 152] on p "Tour Pick up Address : 128 Madison St, Port Hope L1A 1A1" at bounding box center [140, 151] width 121 height 5
copy p "128 Madison St, Port Hope L1A 1A1"
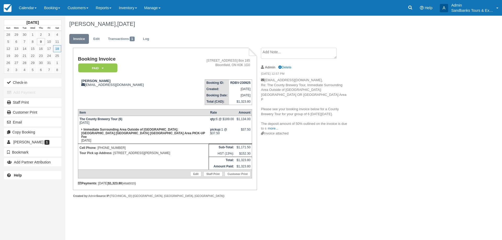
drag, startPoint x: 177, startPoint y: 149, endPoint x: 114, endPoint y: 151, distance: 63.3
click at [114, 151] on p "Tour Pick up Address : [STREET_ADDRESS]" at bounding box center [144, 153] width 128 height 5
copy p "[STREET_ADDRESS][PERSON_NAME]"
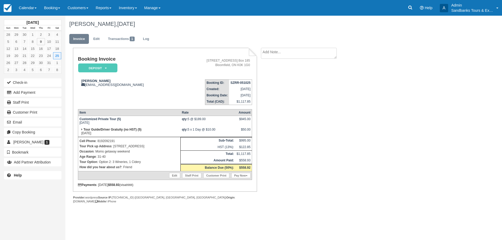
drag, startPoint x: 144, startPoint y: 145, endPoint x: 114, endPoint y: 146, distance: 30.6
click at [114, 146] on p "Tour Pick up Address : 1343 county road 3" at bounding box center [130, 146] width 100 height 5
copy p "1343 county road 3"
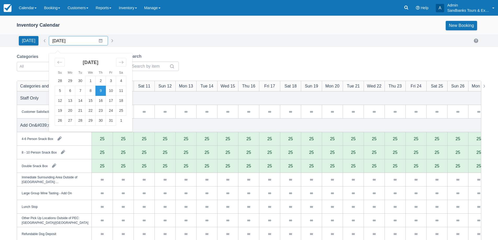
click at [98, 39] on input "10/09/25" at bounding box center [78, 40] width 59 height 9
click at [120, 102] on td "18" at bounding box center [121, 101] width 10 height 10
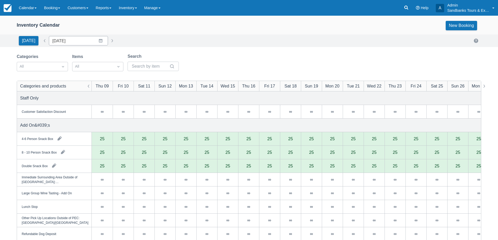
type input "10/18/25"
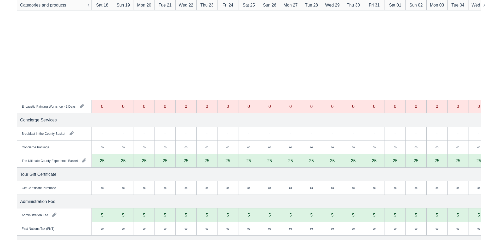
scroll to position [392, 0]
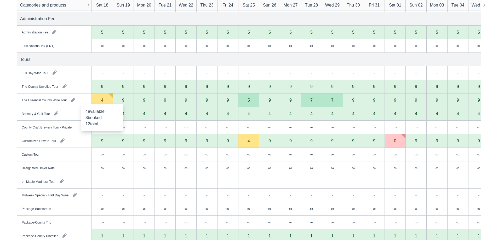
click at [106, 100] on div "4" at bounding box center [102, 101] width 21 height 14
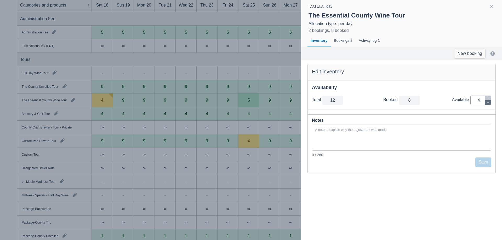
click at [488, 104] on icon "button" at bounding box center [487, 102] width 3 height 3
type input "11"
type input "3"
click at [485, 162] on button "Save" at bounding box center [483, 162] width 16 height 9
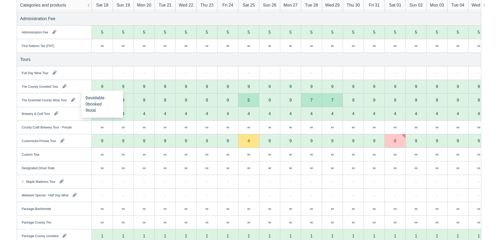
click at [100, 84] on div "9" at bounding box center [102, 87] width 21 height 14
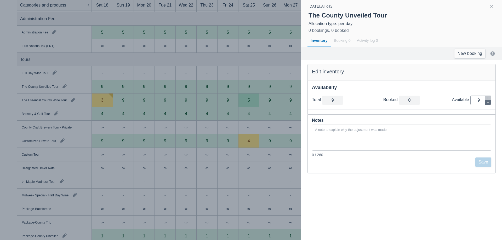
click at [489, 104] on icon "button" at bounding box center [487, 102] width 3 height 3
type input "8"
click at [489, 104] on icon "button" at bounding box center [487, 102] width 3 height 3
type input "7"
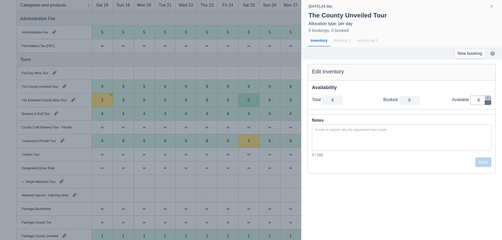
type input "7"
click at [489, 104] on icon "button" at bounding box center [487, 102] width 3 height 3
type input "6"
click at [489, 104] on icon "button" at bounding box center [487, 102] width 3 height 3
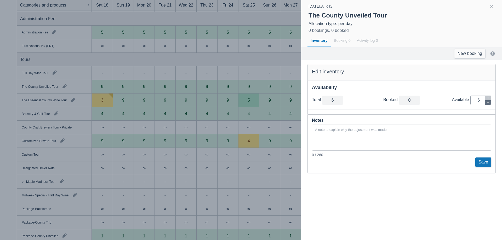
type input "5"
click at [489, 104] on icon "button" at bounding box center [487, 102] width 3 height 3
type input "4"
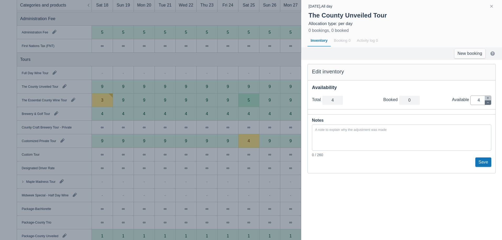
click at [489, 104] on icon "button" at bounding box center [487, 102] width 3 height 3
type input "3"
click at [489, 104] on icon "button" at bounding box center [487, 102] width 3 height 3
type input "2"
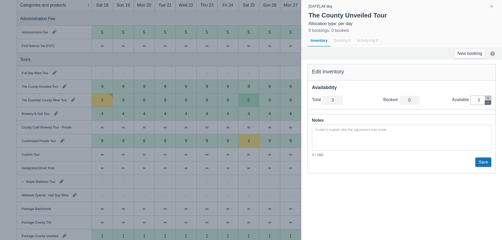
type input "2"
click at [489, 104] on icon "button" at bounding box center [487, 102] width 3 height 3
type input "1"
click at [489, 104] on icon "button" at bounding box center [487, 102] width 3 height 3
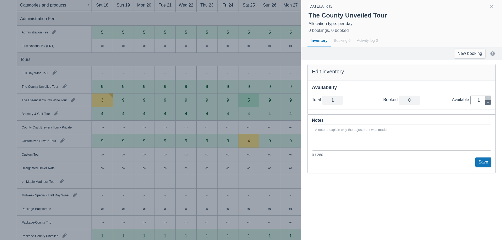
type input "0"
click at [486, 162] on button "Save" at bounding box center [483, 162] width 16 height 9
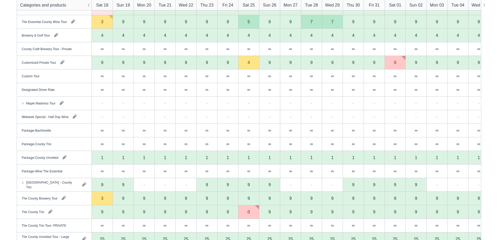
scroll to position [497, 0]
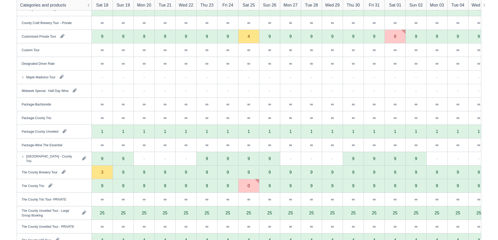
click at [104, 33] on div "9" at bounding box center [102, 37] width 21 height 14
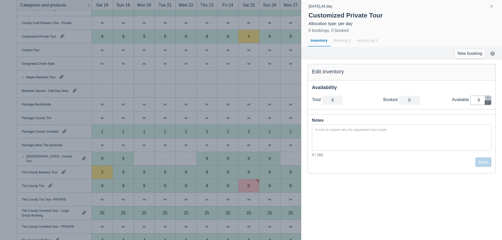
click at [489, 105] on button "button" at bounding box center [488, 102] width 6 height 4
type input "8"
click at [489, 105] on button "button" at bounding box center [488, 102] width 6 height 4
type input "7"
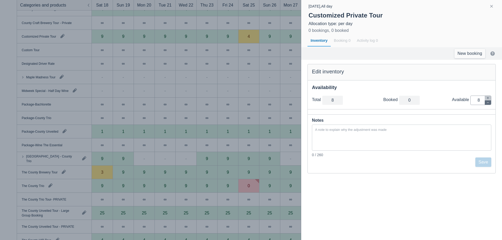
type input "7"
click at [489, 105] on button "button" at bounding box center [488, 102] width 6 height 4
type input "6"
click at [489, 105] on button "button" at bounding box center [488, 102] width 6 height 4
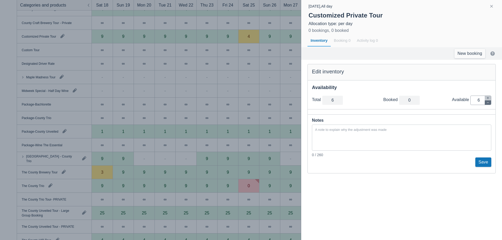
type input "5"
click at [489, 105] on button "button" at bounding box center [488, 102] width 6 height 4
type input "4"
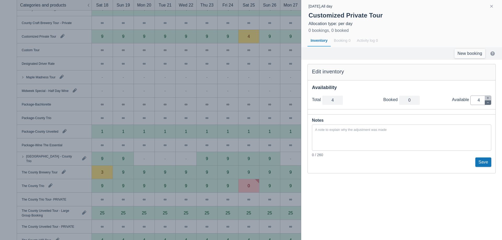
click at [489, 105] on button "button" at bounding box center [488, 102] width 6 height 4
type input "3"
click at [489, 105] on button "button" at bounding box center [488, 102] width 6 height 4
type input "2"
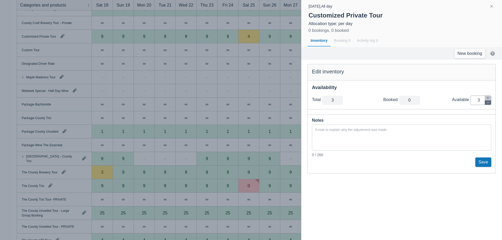
type input "2"
click at [489, 105] on button "button" at bounding box center [488, 102] width 6 height 4
type input "1"
click at [489, 105] on button "button" at bounding box center [488, 102] width 6 height 4
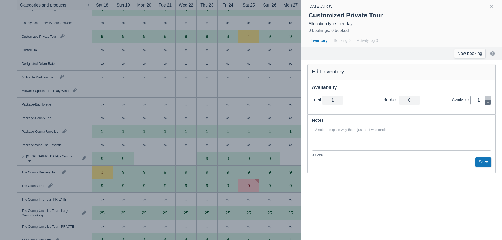
type input "0"
click at [486, 165] on button "Save" at bounding box center [483, 162] width 16 height 9
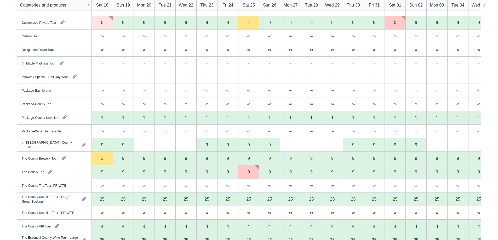
scroll to position [523, 0]
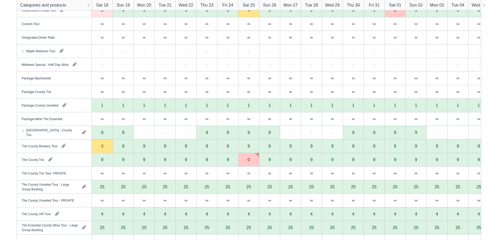
click at [103, 133] on div "9" at bounding box center [102, 133] width 2 height 4
click at [101, 133] on div "9" at bounding box center [102, 133] width 2 height 4
click at [103, 133] on div "9" at bounding box center [102, 133] width 2 height 4
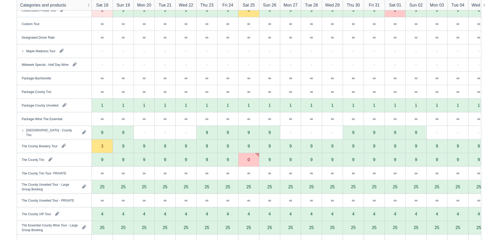
click at [63, 137] on div "Sophiasburgh Circuit - County Trio" at bounding box center [54, 132] width 75 height 13
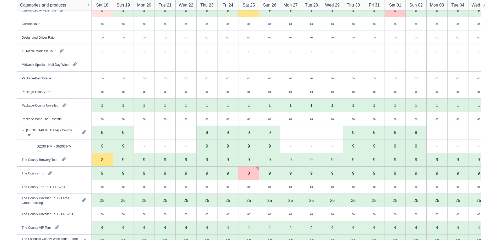
click at [100, 145] on div "9" at bounding box center [102, 147] width 21 height 14
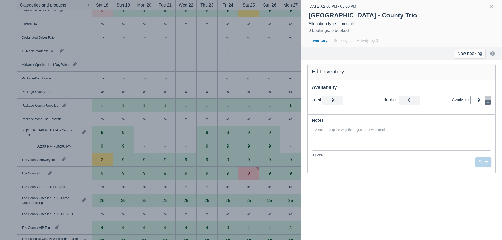
click at [488, 104] on button "button" at bounding box center [488, 102] width 6 height 4
type input "8"
click at [488, 104] on button "button" at bounding box center [488, 102] width 6 height 4
type input "7"
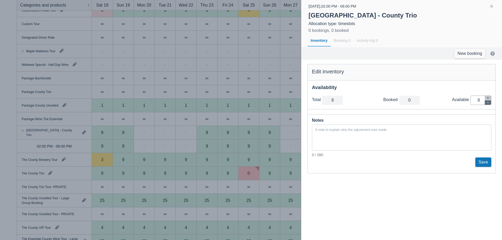
type input "7"
click at [488, 104] on button "button" at bounding box center [488, 102] width 6 height 4
type input "6"
click at [488, 104] on button "button" at bounding box center [488, 102] width 6 height 4
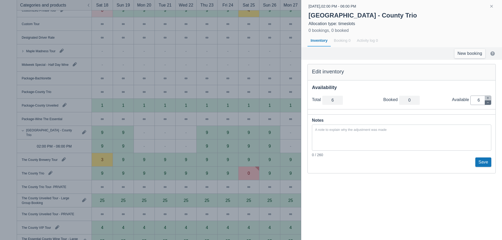
type input "5"
click at [488, 104] on button "button" at bounding box center [488, 102] width 6 height 4
type input "4"
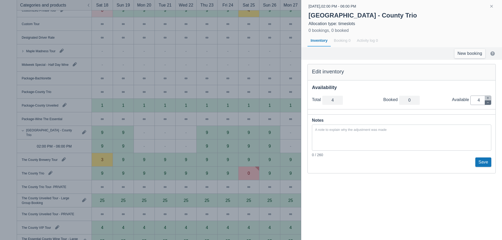
click at [488, 104] on button "button" at bounding box center [488, 102] width 6 height 4
type input "3"
click at [488, 104] on button "button" at bounding box center [488, 102] width 6 height 4
type input "2"
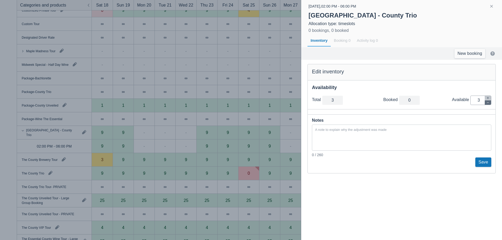
type input "2"
click at [488, 104] on button "button" at bounding box center [488, 102] width 6 height 4
type input "1"
click at [486, 103] on icon "button" at bounding box center [487, 102] width 3 height 3
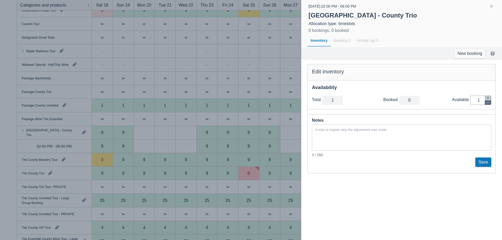
type input "0"
click at [485, 163] on button "Save" at bounding box center [483, 162] width 16 height 9
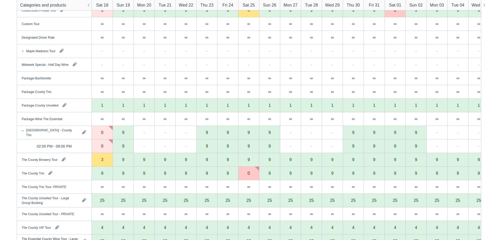
click at [102, 159] on div "3" at bounding box center [102, 160] width 2 height 4
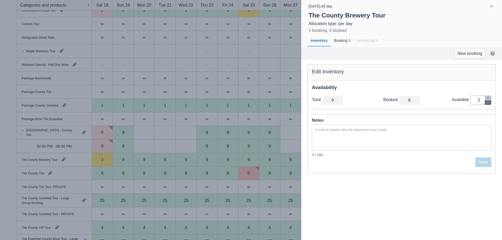
click at [486, 103] on icon "button" at bounding box center [487, 102] width 3 height 3
type input "8"
type input "2"
click at [486, 103] on icon "button" at bounding box center [487, 102] width 3 height 3
type input "7"
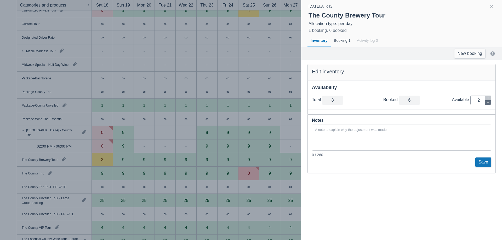
type input "1"
click at [486, 103] on icon "button" at bounding box center [487, 102] width 3 height 3
type input "6"
type input "0"
click at [480, 159] on button "Save" at bounding box center [483, 162] width 16 height 9
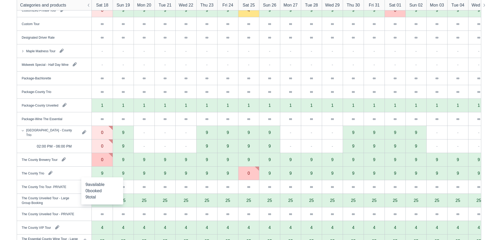
click at [100, 173] on div "9" at bounding box center [102, 174] width 21 height 14
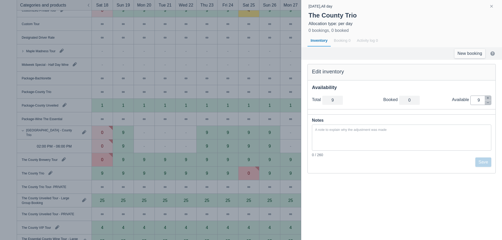
click at [488, 105] on div at bounding box center [481, 100] width 21 height 9
click at [488, 104] on icon "button" at bounding box center [487, 102] width 3 height 3
type input "8"
click at [488, 103] on icon "button" at bounding box center [487, 102] width 3 height 3
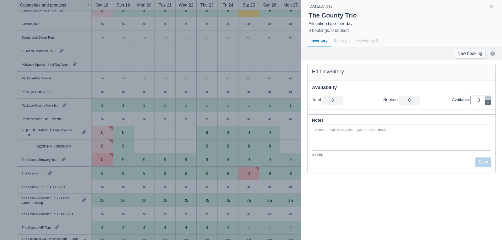
type input "7"
click at [488, 103] on icon "button" at bounding box center [487, 102] width 3 height 3
type input "6"
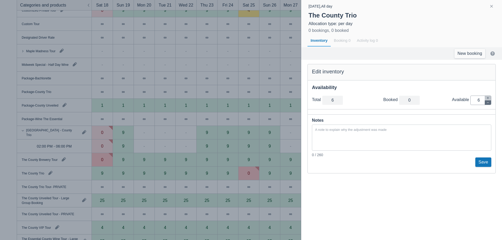
click at [488, 103] on icon "button" at bounding box center [487, 102] width 3 height 3
type input "5"
click at [488, 103] on icon "button" at bounding box center [487, 102] width 3 height 3
type input "4"
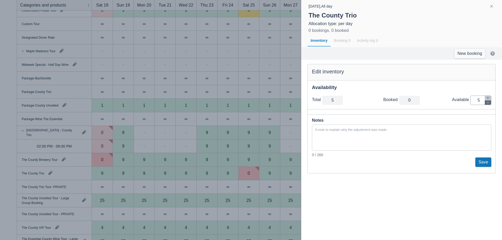
type input "4"
click at [488, 103] on icon "button" at bounding box center [487, 102] width 3 height 3
type input "3"
click at [488, 103] on icon "button" at bounding box center [487, 102] width 3 height 3
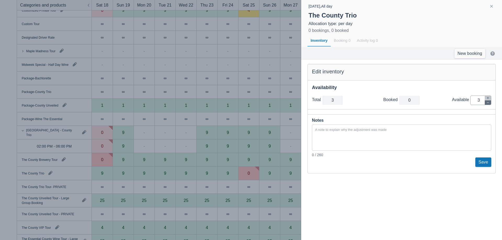
type input "2"
drag, startPoint x: 487, startPoint y: 100, endPoint x: 492, endPoint y: 115, distance: 15.6
click at [487, 100] on button "button" at bounding box center [488, 98] width 6 height 4
type input "3"
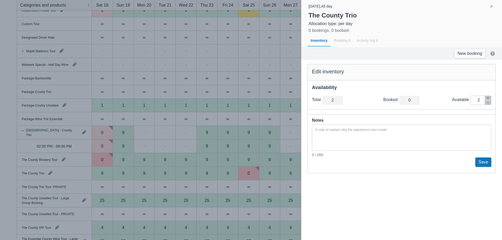
type input "3"
click at [484, 162] on button "Save" at bounding box center [483, 162] width 16 height 9
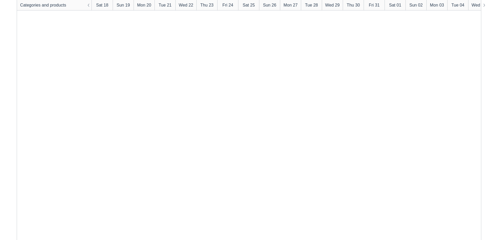
scroll to position [841, 0]
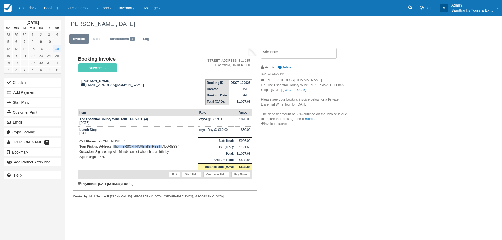
drag, startPoint x: 156, startPoint y: 149, endPoint x: 114, endPoint y: 146, distance: 42.9
click at [114, 146] on p "Tour Pick up Address : The [PERSON_NAME] ([STREET_ADDRESS])" at bounding box center [138, 146] width 117 height 5
copy p "The [PERSON_NAME] ([STREET_ADDRESS])"
